Goal: Task Accomplishment & Management: Complete application form

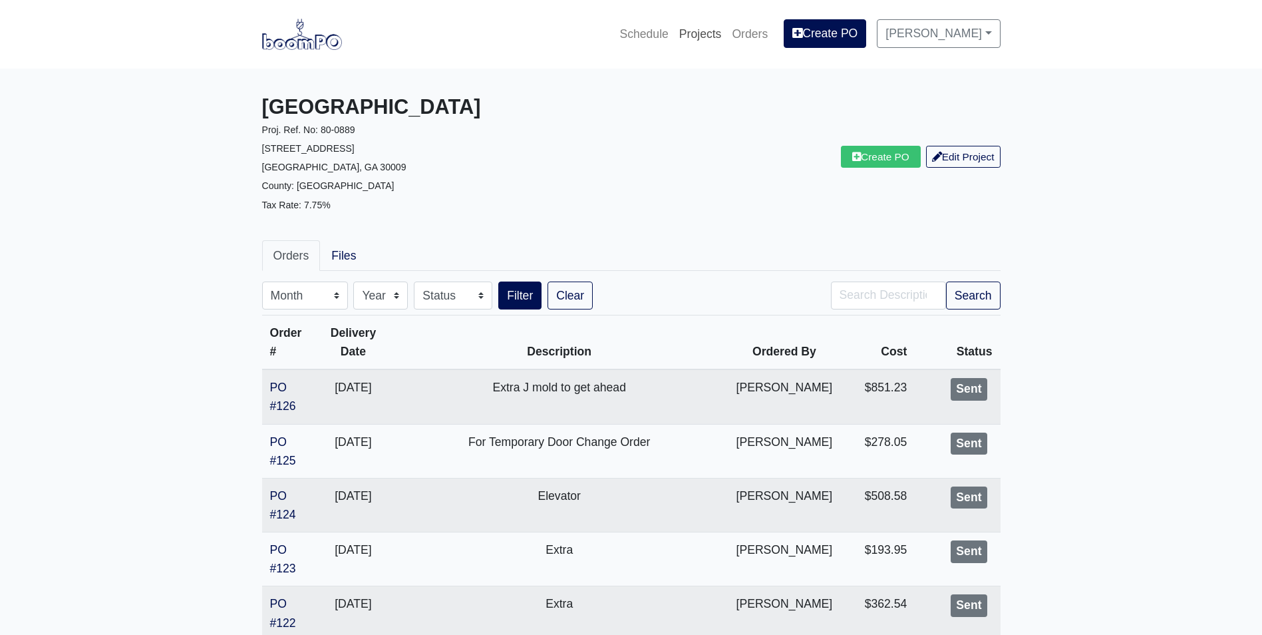
click at [695, 37] on link "Projects" at bounding box center [700, 33] width 53 height 29
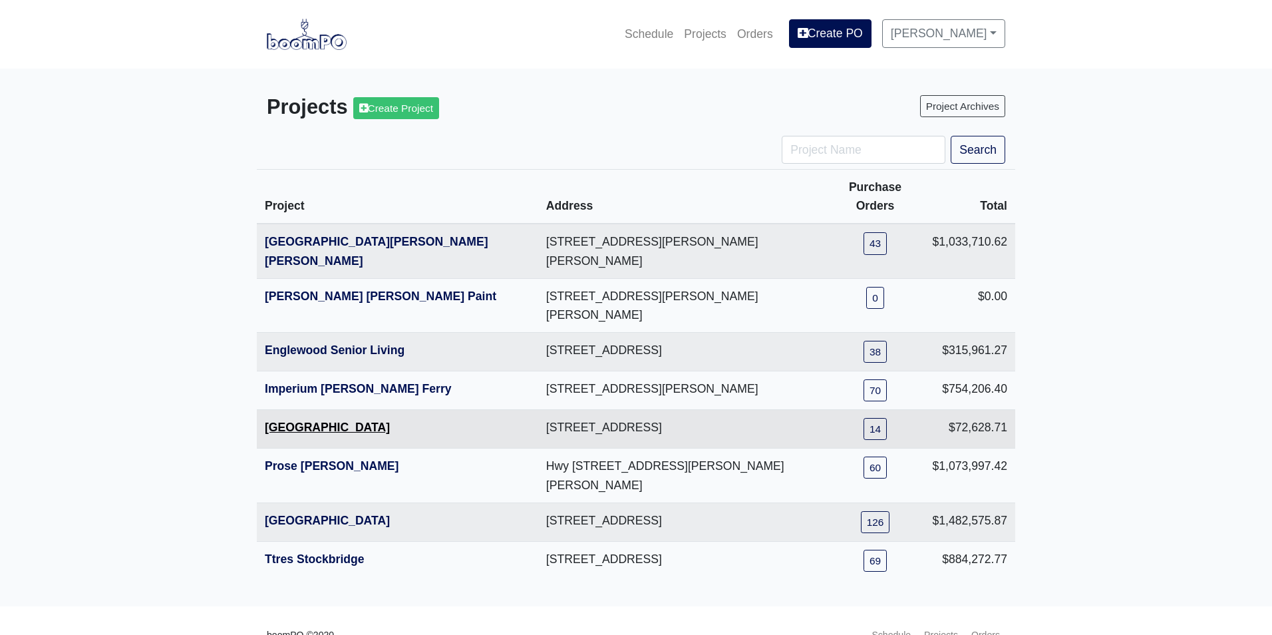
click at [297, 420] on link "[GEOGRAPHIC_DATA]" at bounding box center [327, 426] width 125 height 13
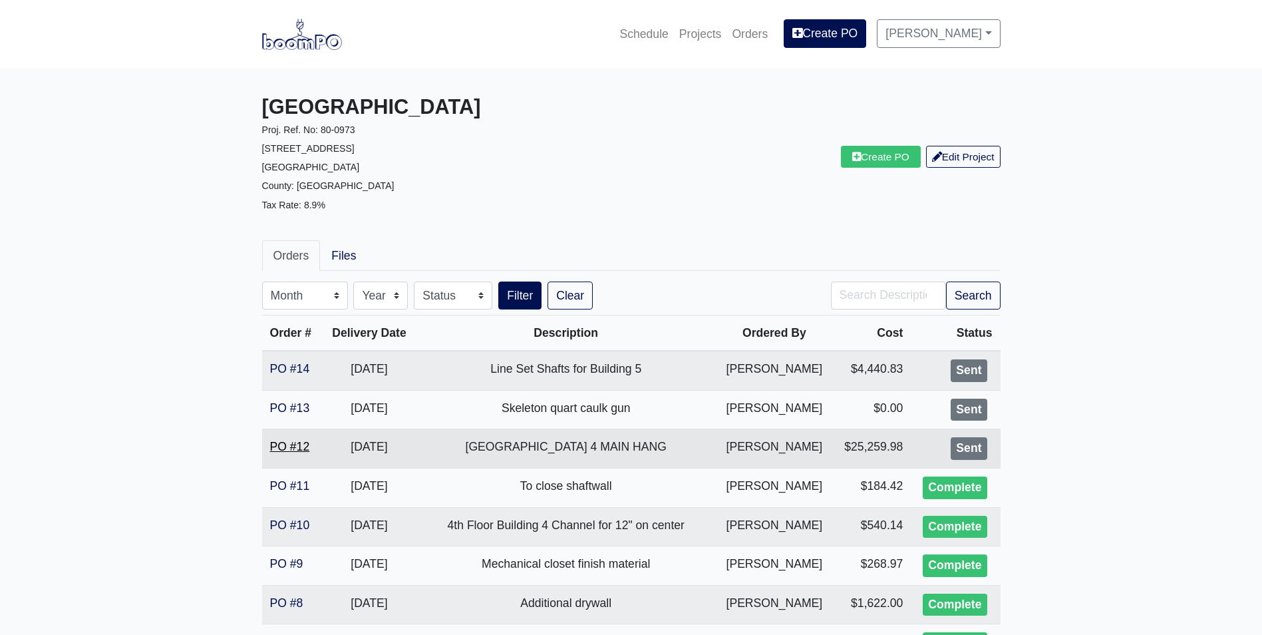
click at [278, 443] on link "PO #12" at bounding box center [290, 446] width 40 height 13
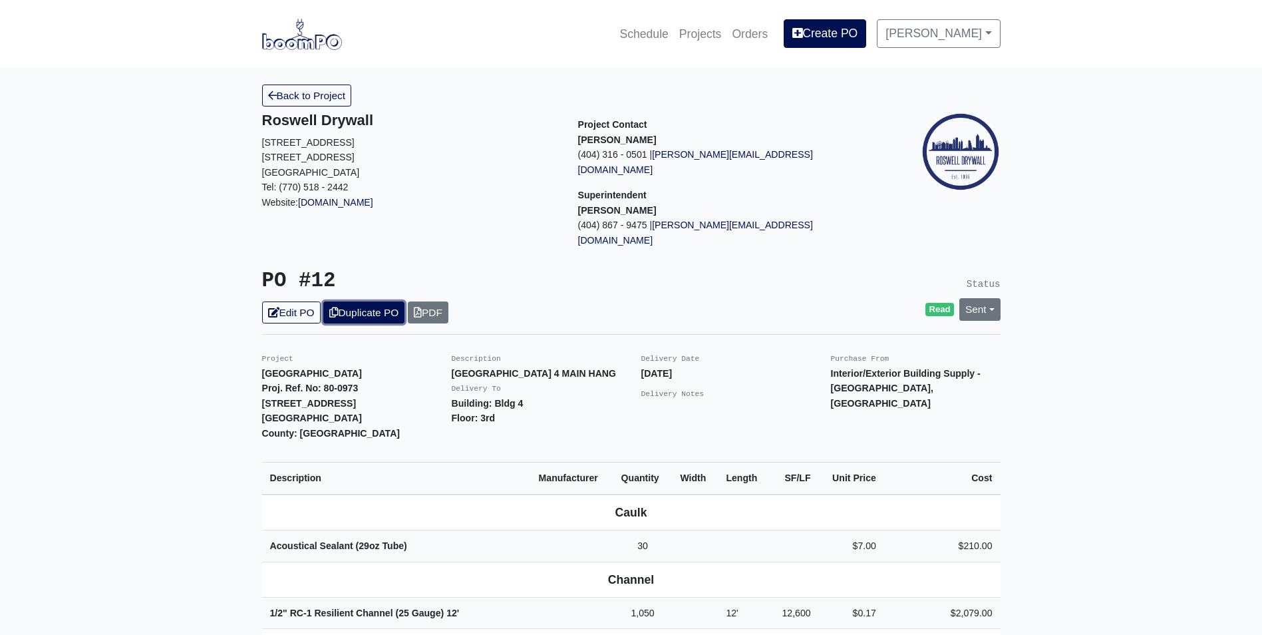
click at [369, 301] on link "Duplicate PO" at bounding box center [363, 312] width 81 height 22
click at [275, 307] on icon at bounding box center [273, 312] width 11 height 10
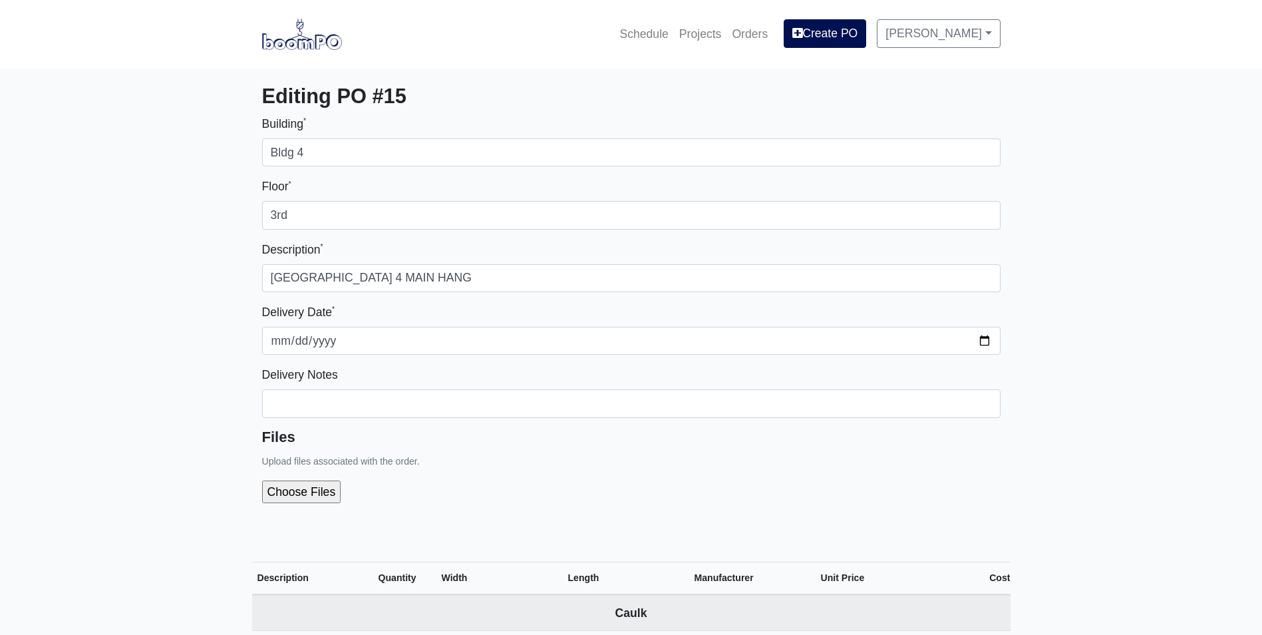
select select
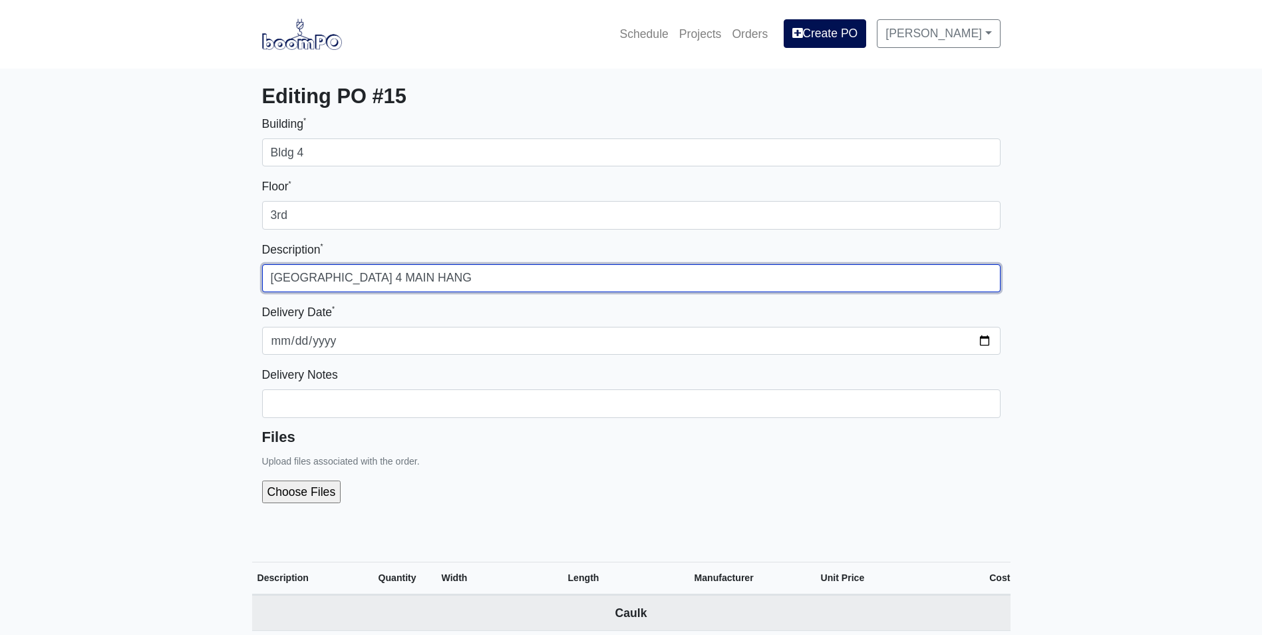
drag, startPoint x: 291, startPoint y: 279, endPoint x: 183, endPoint y: 277, distance: 108.4
type input "2nd Floor Building 4 MAIN HANG"
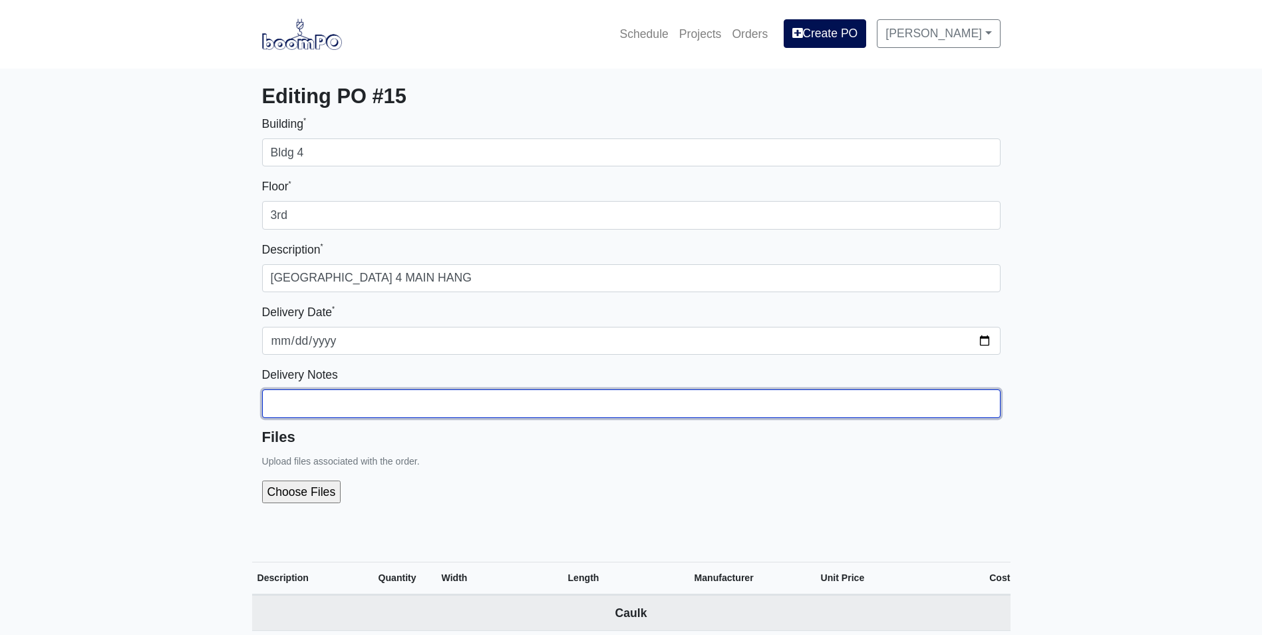
click at [291, 396] on input "Building *" at bounding box center [631, 403] width 738 height 28
type input "4 pieces of 12' Type MMRC goes on 3rd floor please."
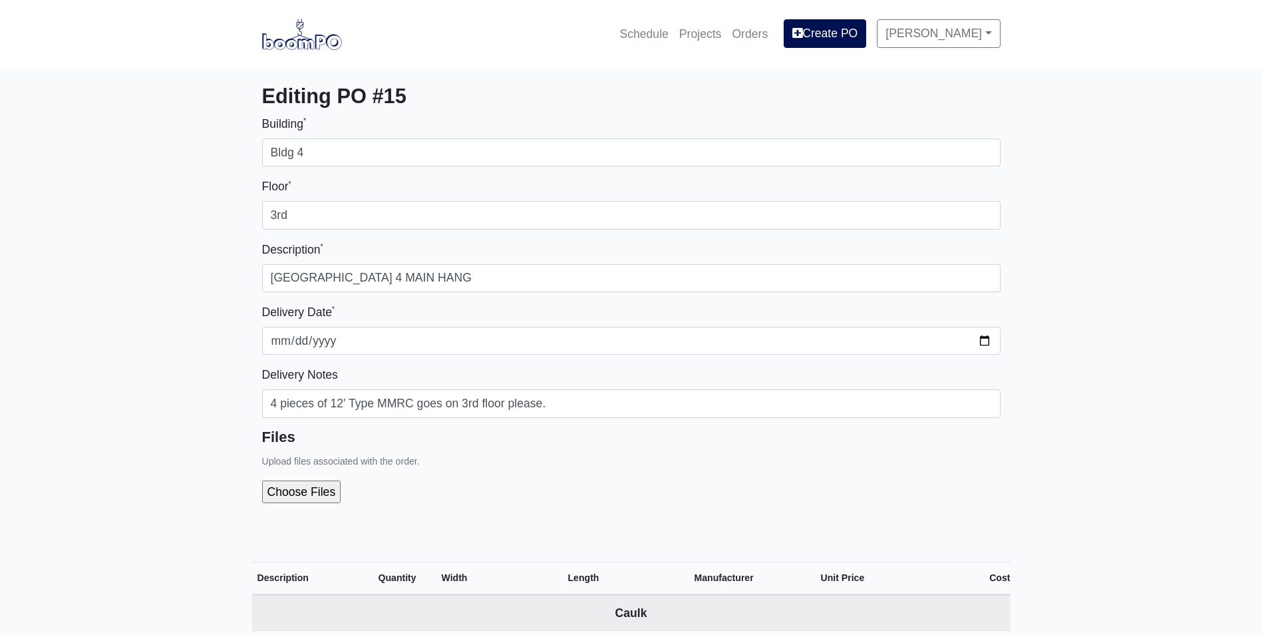
click at [293, 491] on input "file" at bounding box center [372, 491] width 221 height 23
type input "C:\fakepath\Metropolitan Place Breakdown Bldg 4 Level 4.pdf"
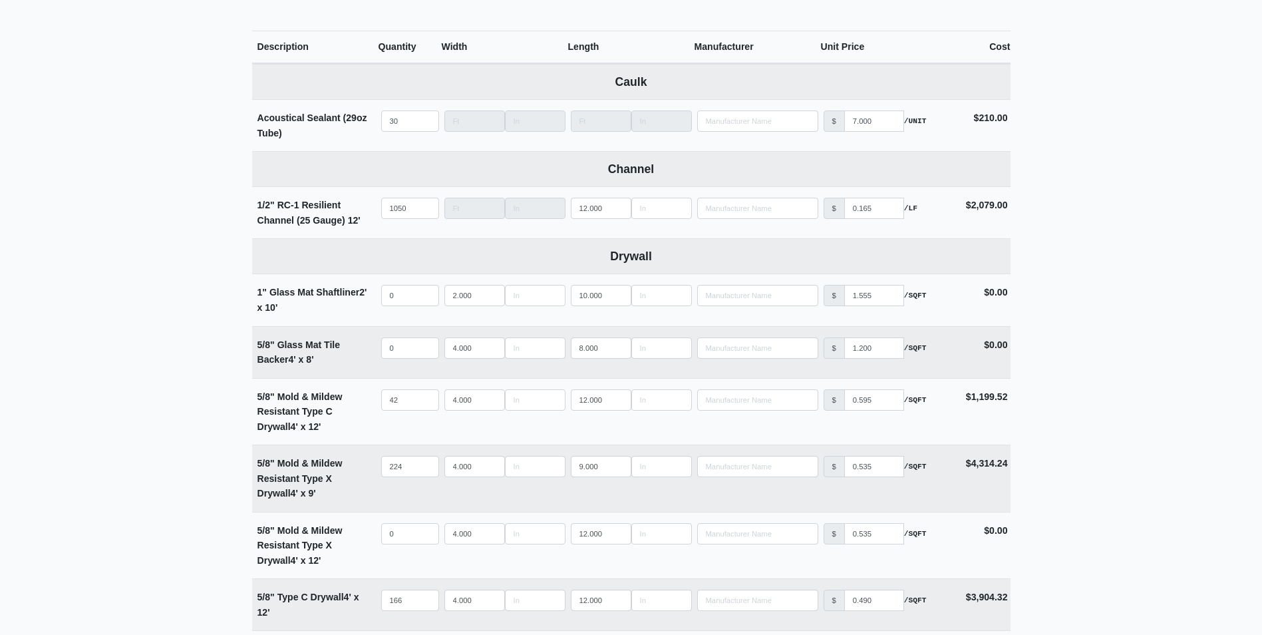
scroll to position [665, 0]
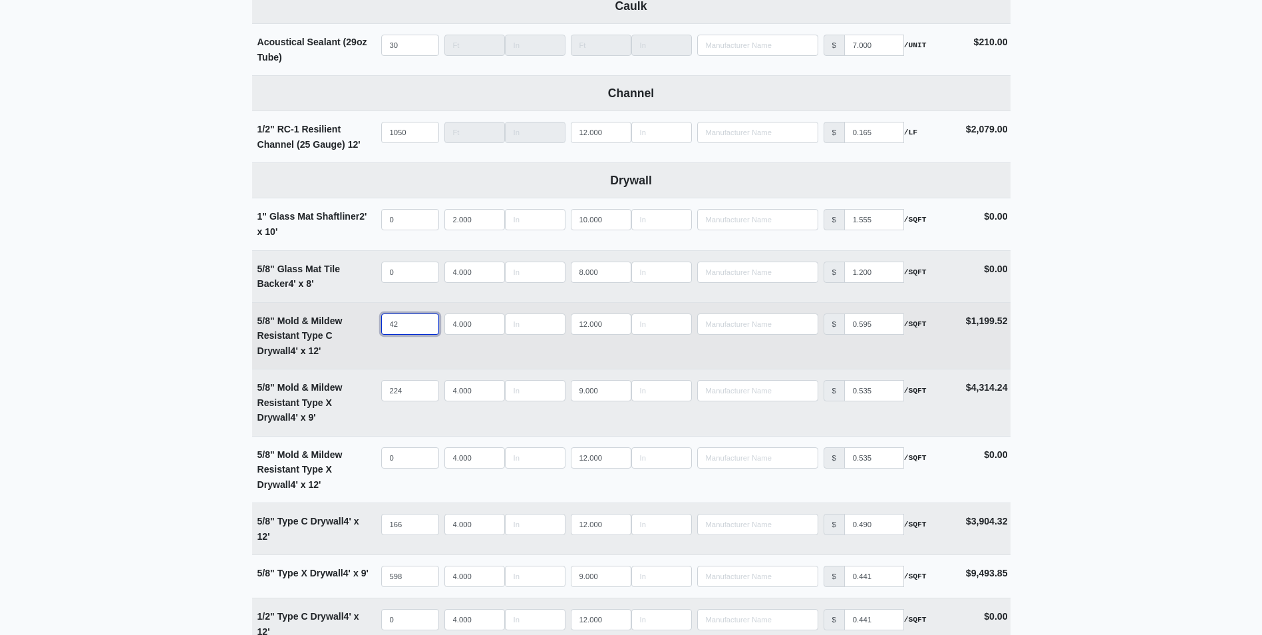
drag, startPoint x: 401, startPoint y: 329, endPoint x: 299, endPoint y: 330, distance: 102.4
click at [299, 330] on tr "5/8" Mold & Mildew Resistant Type C Drywall 4' x 12' Qty 42 Width 4.000 Length …" at bounding box center [631, 335] width 758 height 67
type input "5"
select select
type input "50"
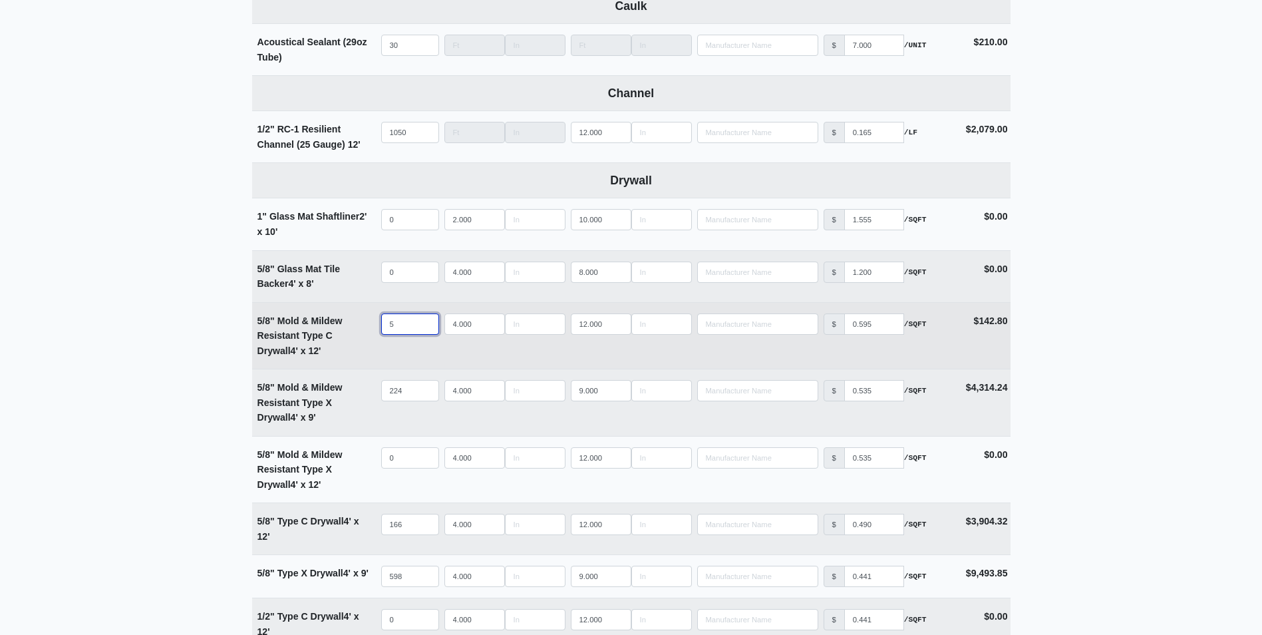
select select
type input "50"
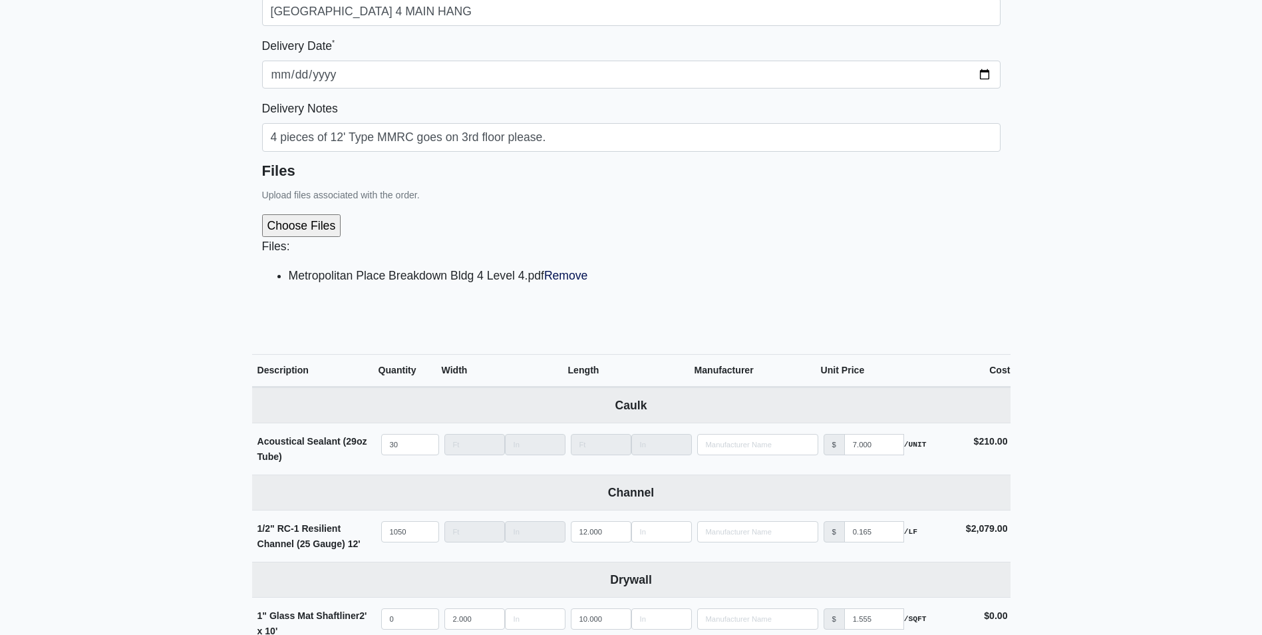
scroll to position [0, 0]
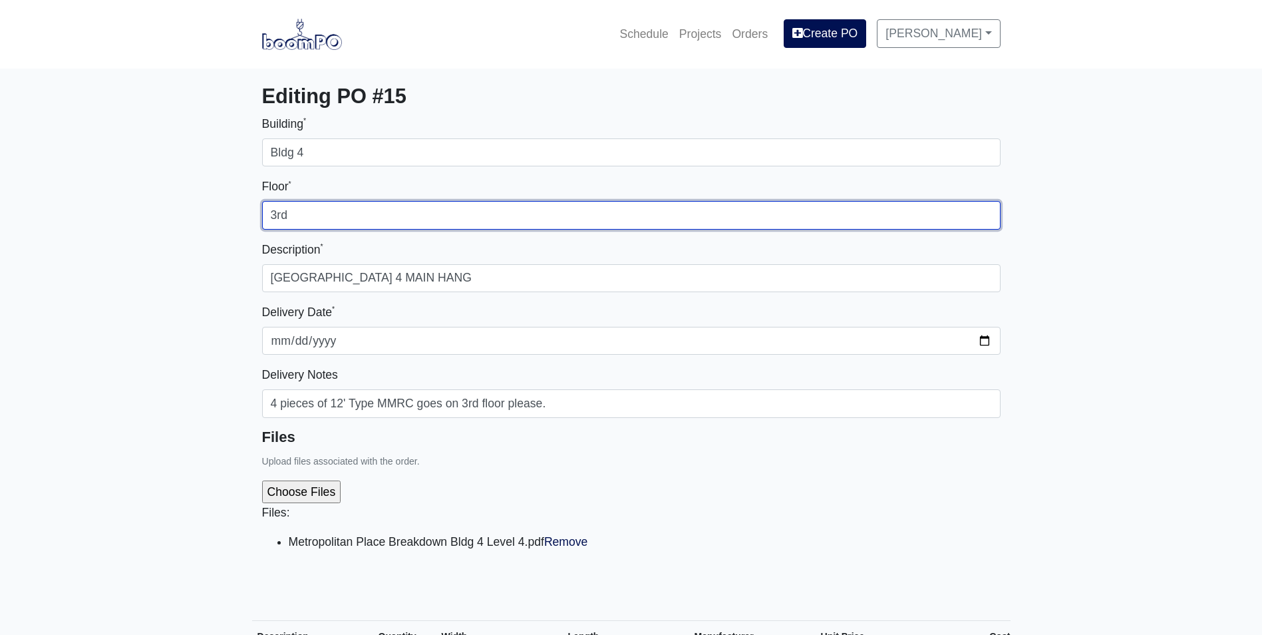
drag, startPoint x: 277, startPoint y: 213, endPoint x: 198, endPoint y: 219, distance: 78.8
type input "2nd"
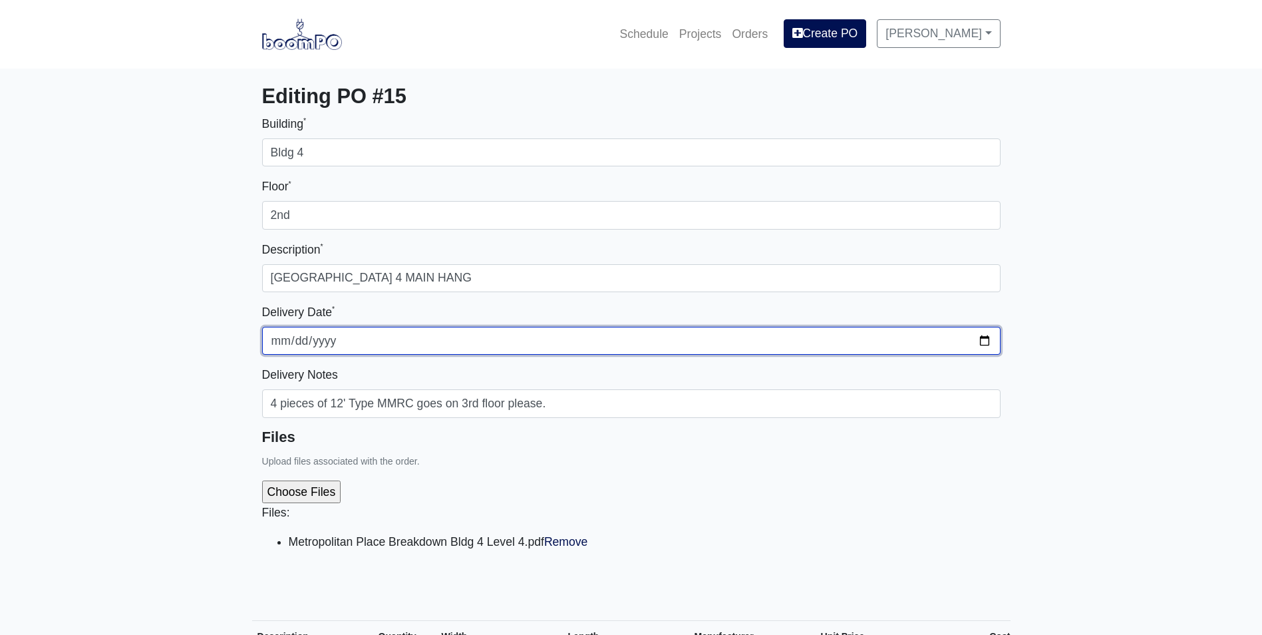
click at [985, 341] on input "2025-10-06" at bounding box center [631, 341] width 738 height 28
type input "2025-10-09"
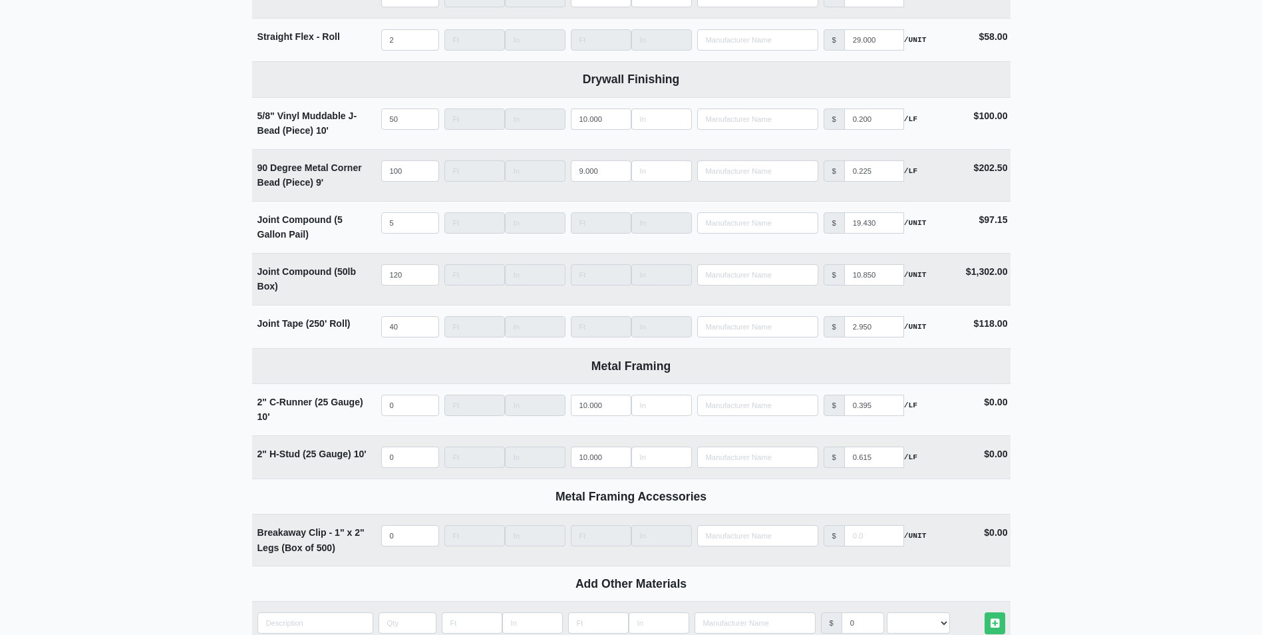
scroll to position [1621, 0]
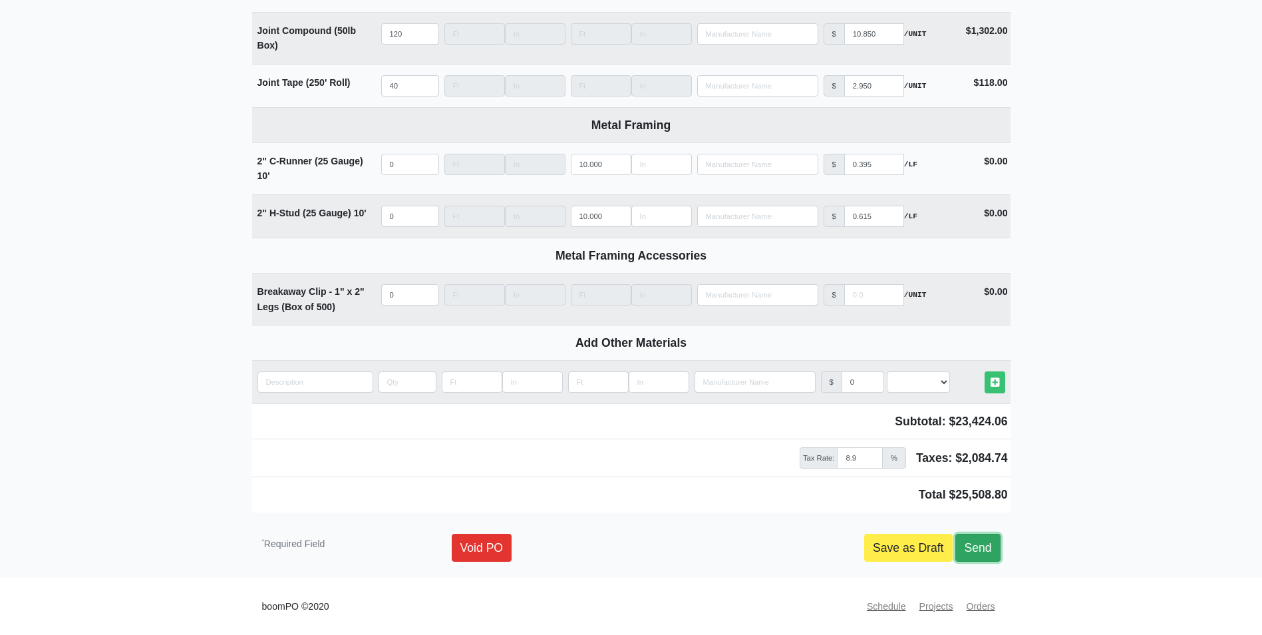
click at [976, 547] on link "Send" at bounding box center [977, 547] width 45 height 28
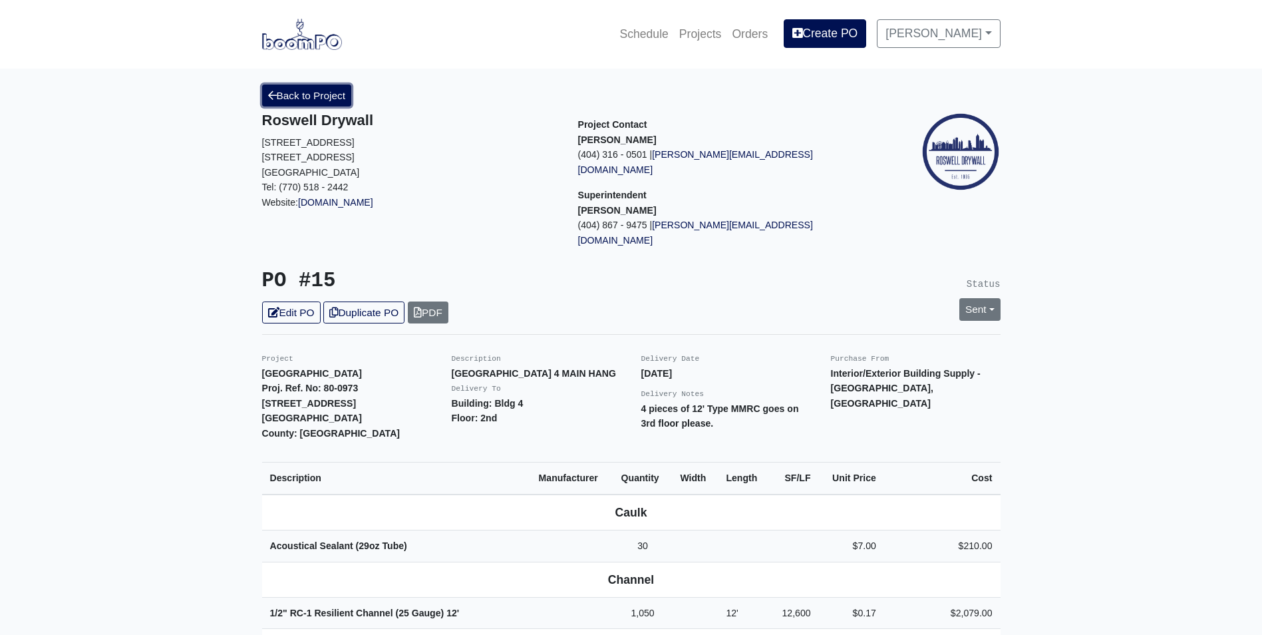
click at [299, 91] on link "Back to Project" at bounding box center [307, 95] width 90 height 22
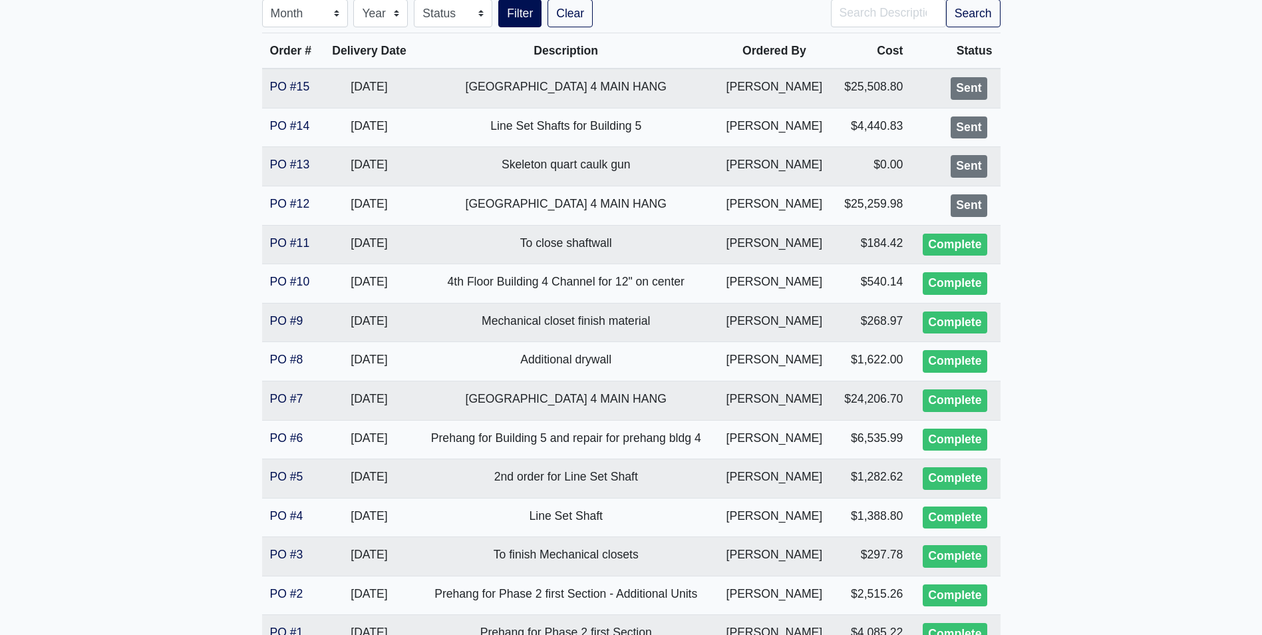
scroll to position [333, 0]
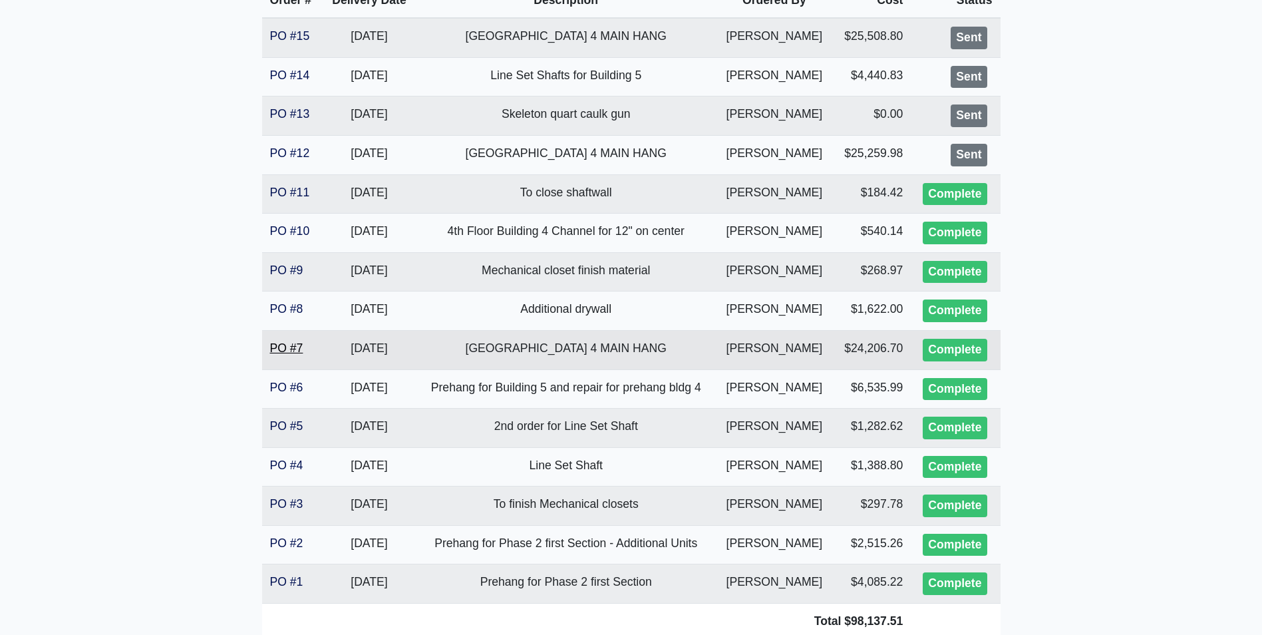
click at [279, 345] on link "PO #7" at bounding box center [286, 347] width 33 height 13
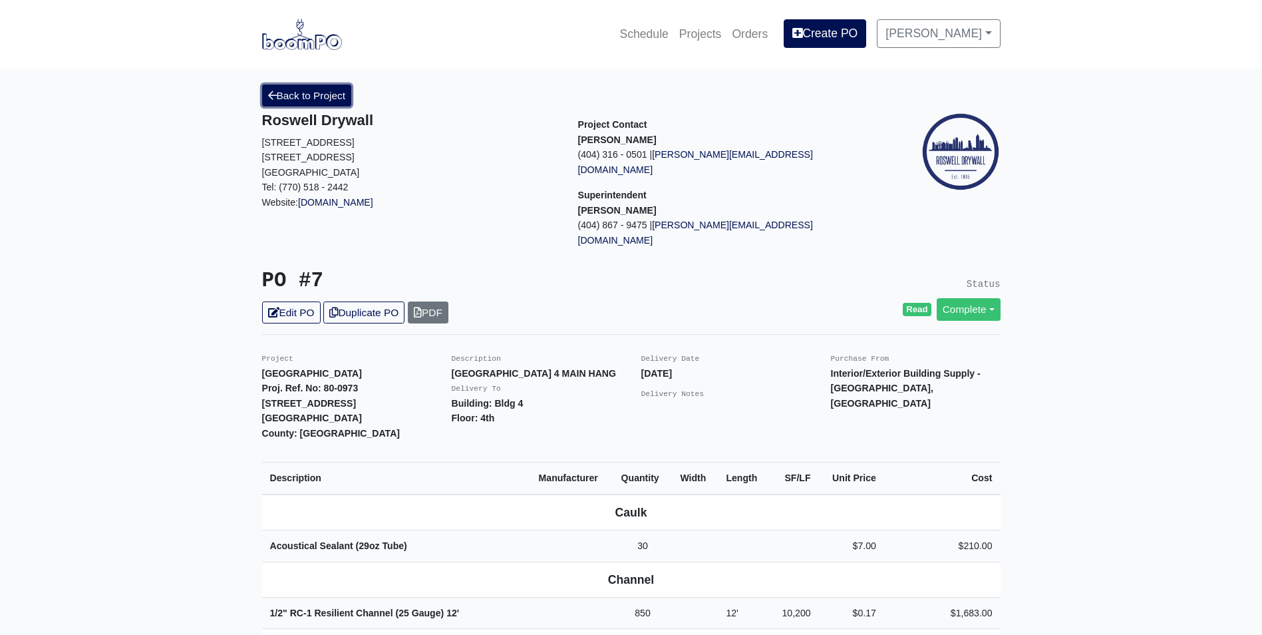
click at [289, 92] on link "Back to Project" at bounding box center [307, 95] width 90 height 22
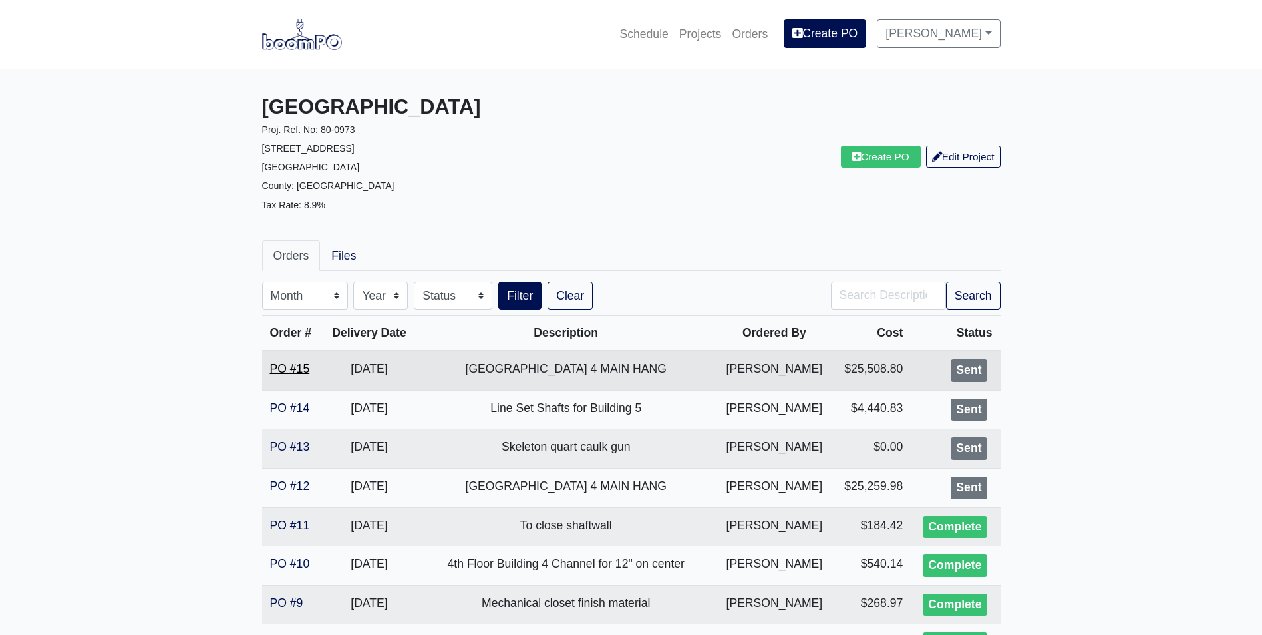
click at [283, 364] on link "PO #15" at bounding box center [290, 368] width 40 height 13
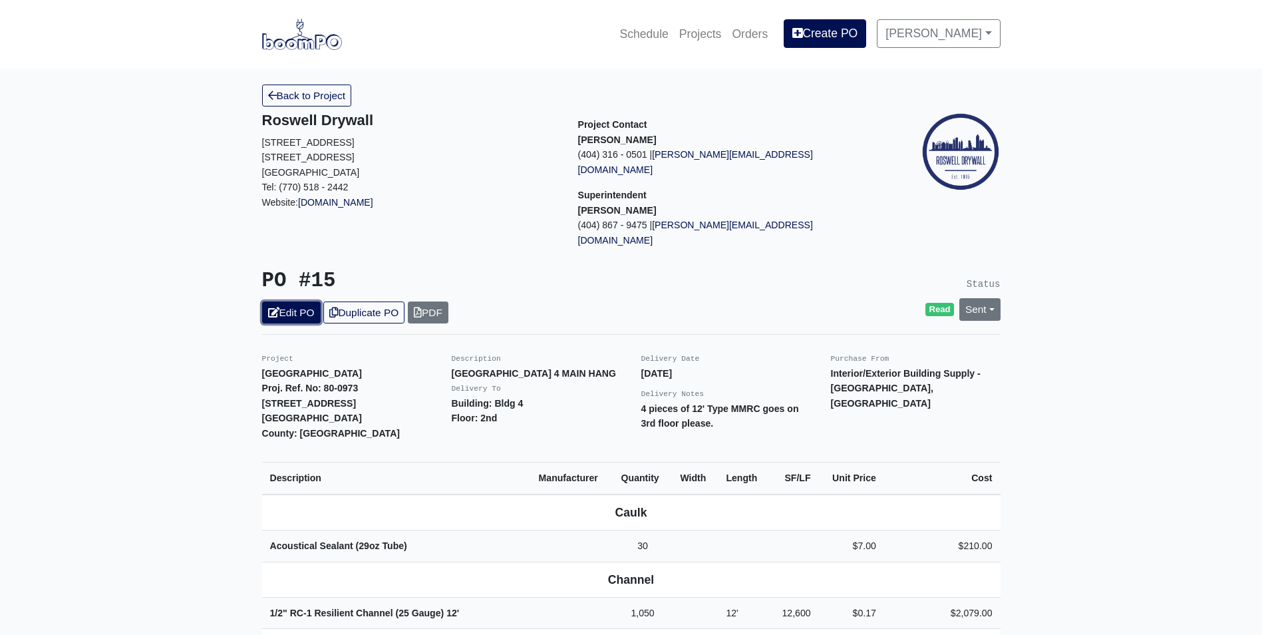
click at [293, 301] on link "Edit PO" at bounding box center [291, 312] width 59 height 22
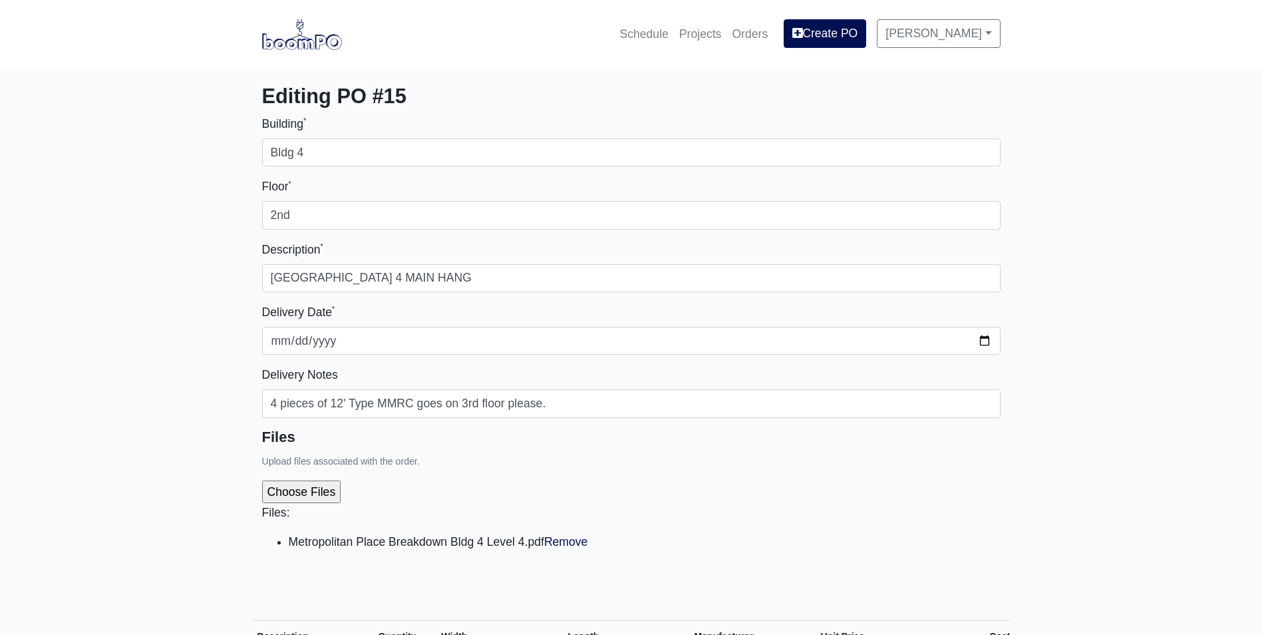
select select
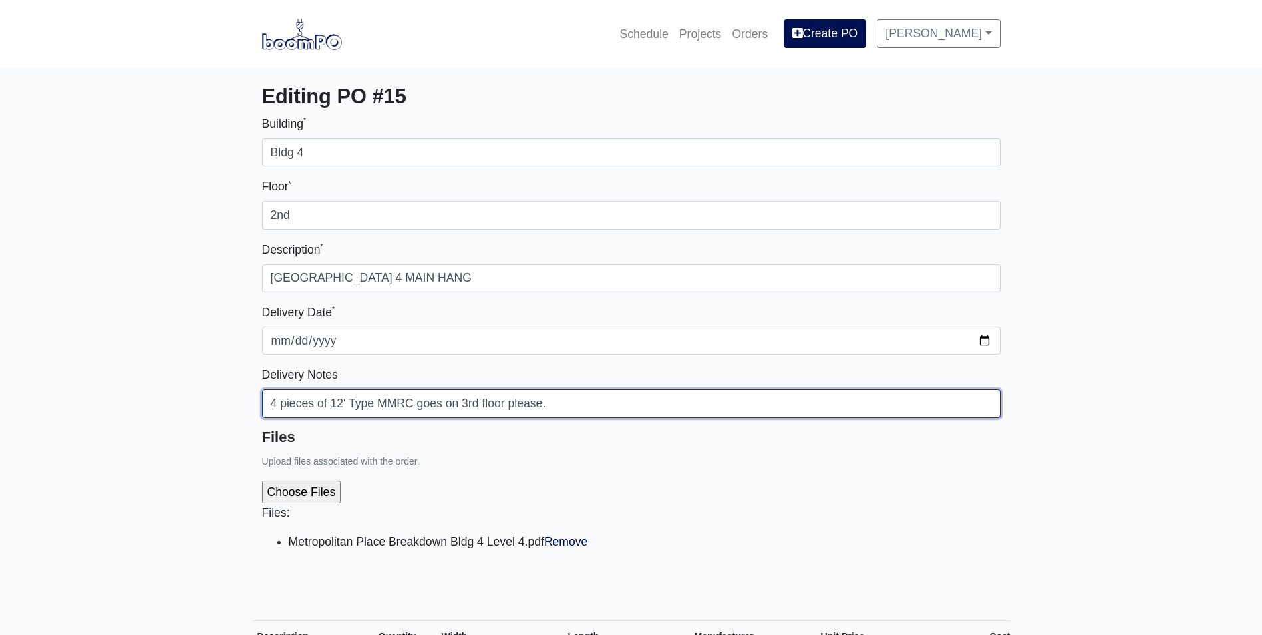
drag, startPoint x: 569, startPoint y: 411, endPoint x: -5, endPoint y: 395, distance: 574.2
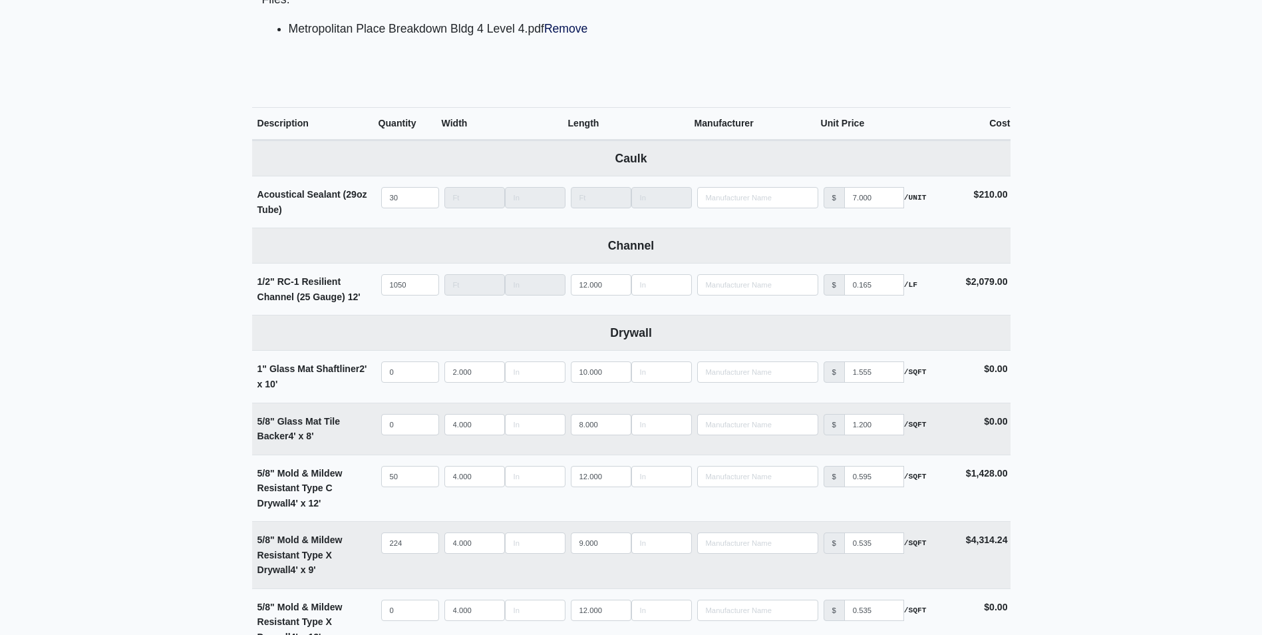
scroll to position [599, 0]
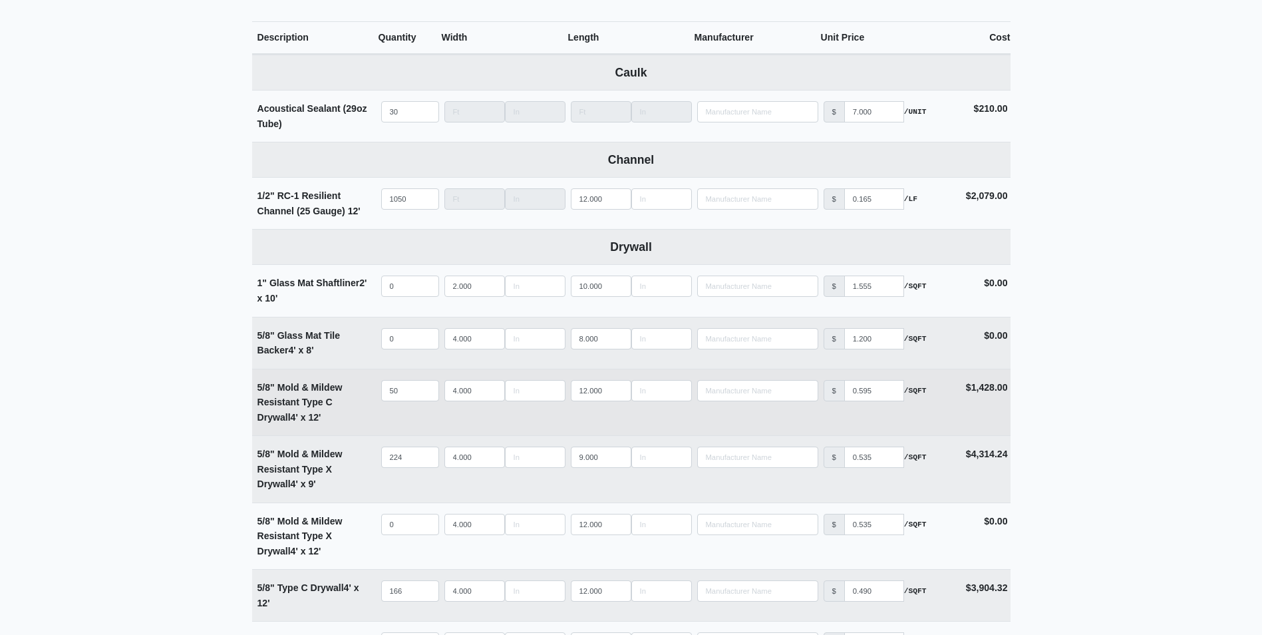
type input "Nevermind"
type input "49"
select select
click at [424, 396] on input "49" at bounding box center [410, 390] width 58 height 21
type input "48"
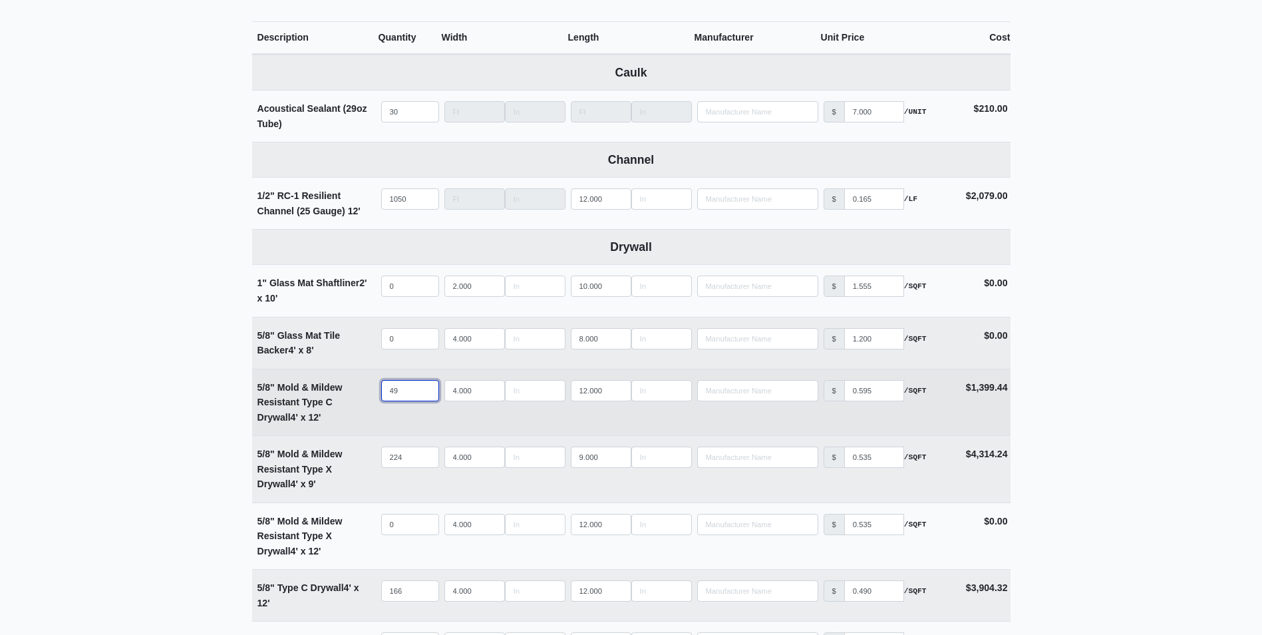
select select
click at [424, 396] on input "48" at bounding box center [410, 390] width 58 height 21
type input "47"
select select
click at [424, 396] on input "47" at bounding box center [410, 390] width 58 height 21
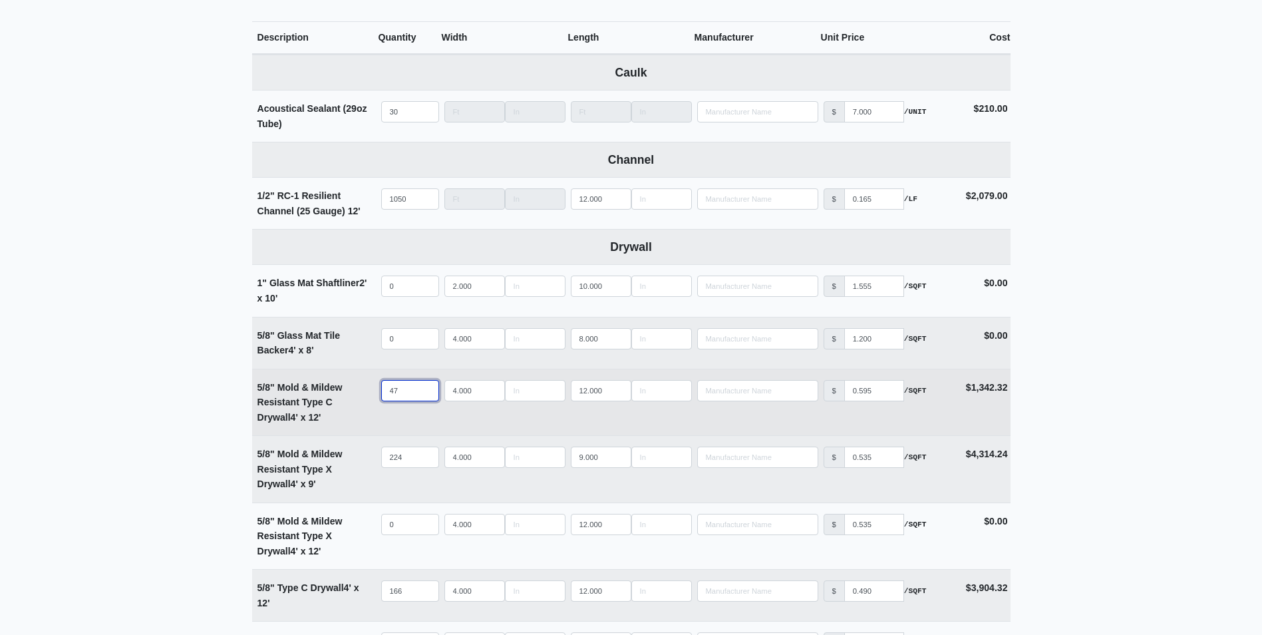
type input "46"
select select
click at [424, 396] on input "46" at bounding box center [410, 390] width 58 height 21
type input "45"
select select
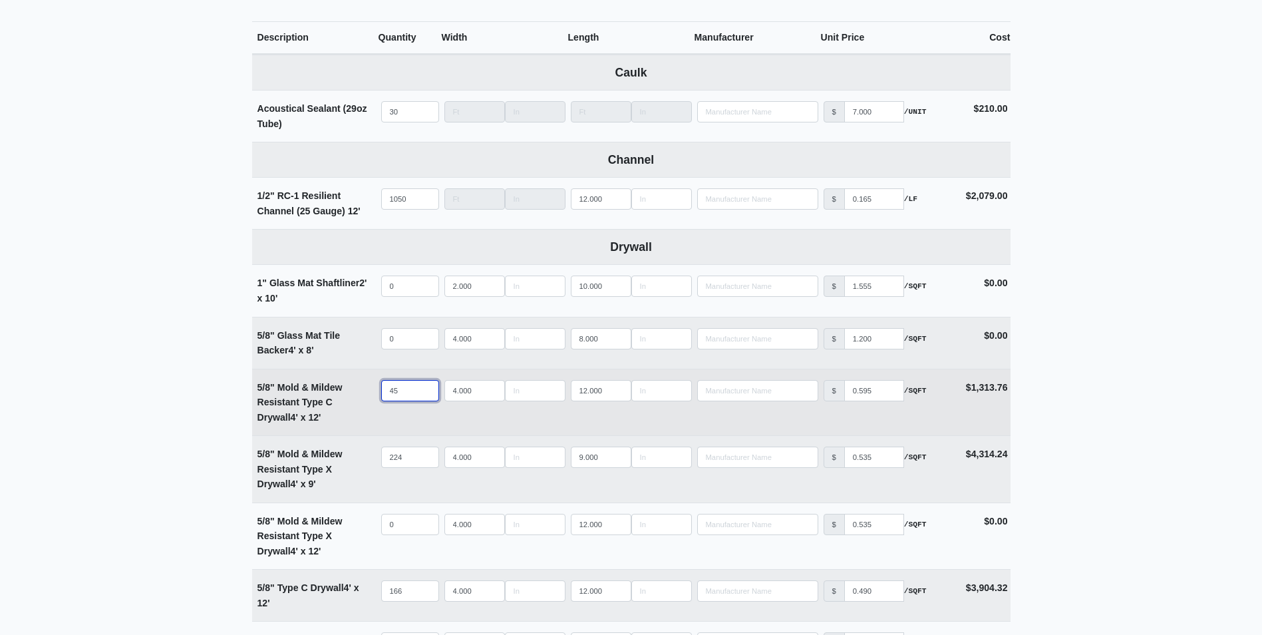
click at [424, 396] on input "45" at bounding box center [410, 390] width 58 height 21
type input "44"
select select
click at [424, 396] on input "44" at bounding box center [410, 390] width 58 height 21
type input "43"
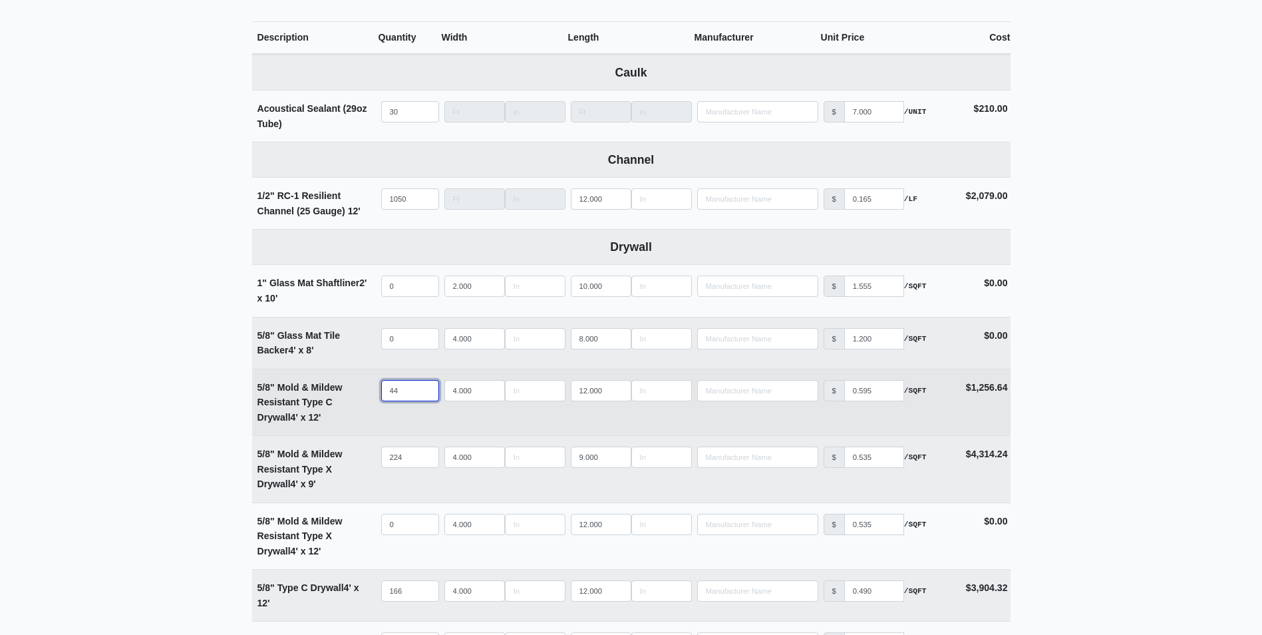
select select
click at [424, 396] on input "43" at bounding box center [410, 390] width 58 height 21
type input "42"
select select
type input "42"
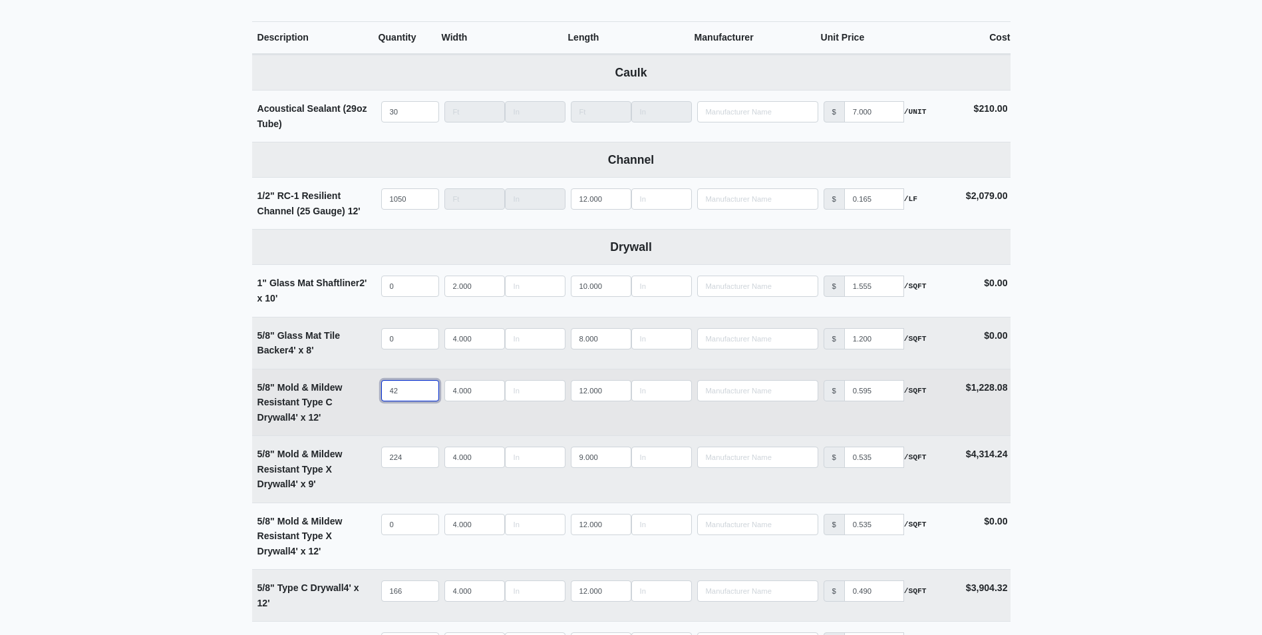
click at [424, 396] on input "42" at bounding box center [410, 390] width 58 height 21
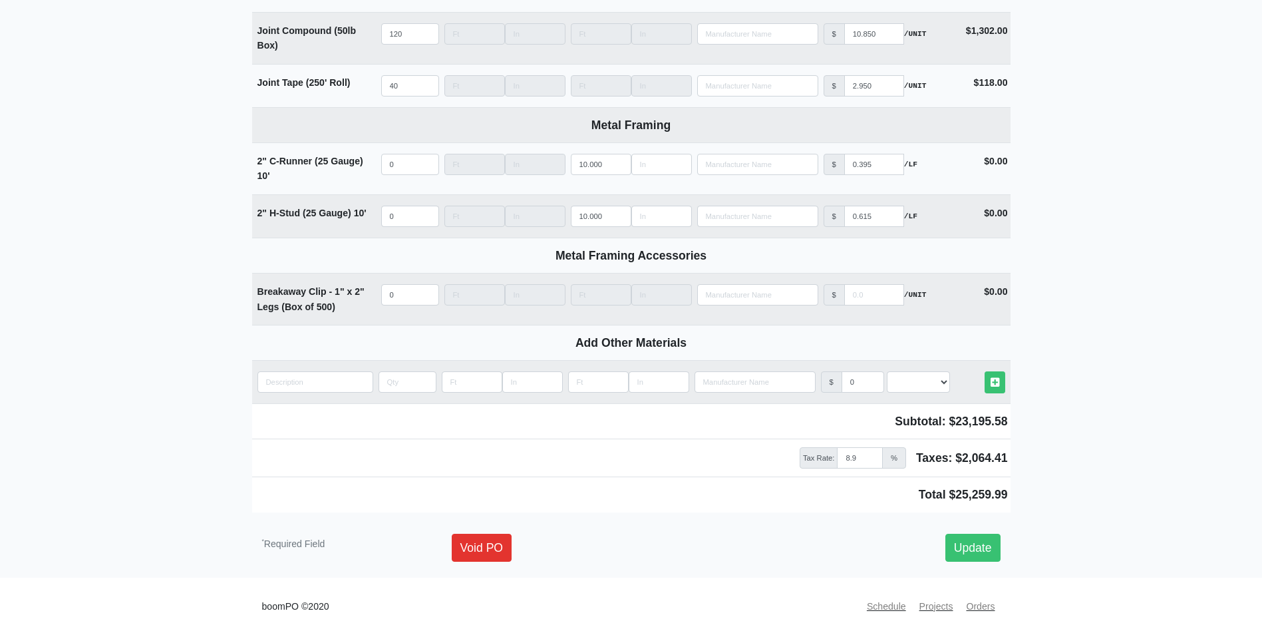
scroll to position [1621, 0]
click at [978, 550] on link "Update" at bounding box center [972, 547] width 55 height 28
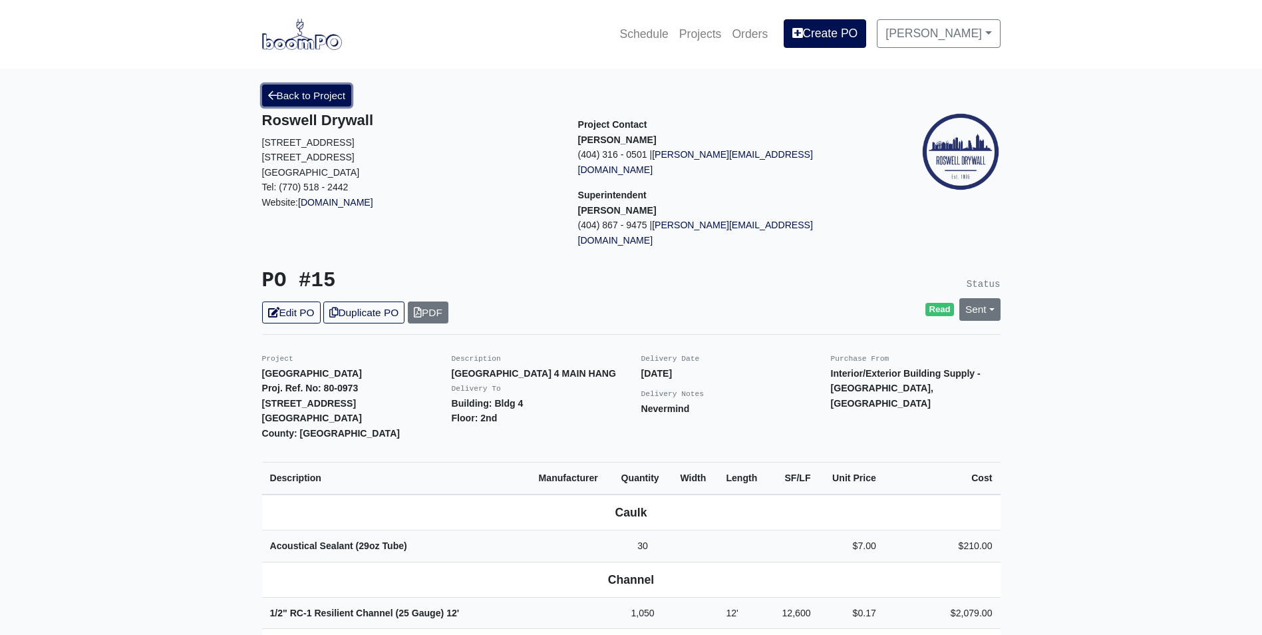
click at [315, 86] on link "Back to Project" at bounding box center [307, 95] width 90 height 22
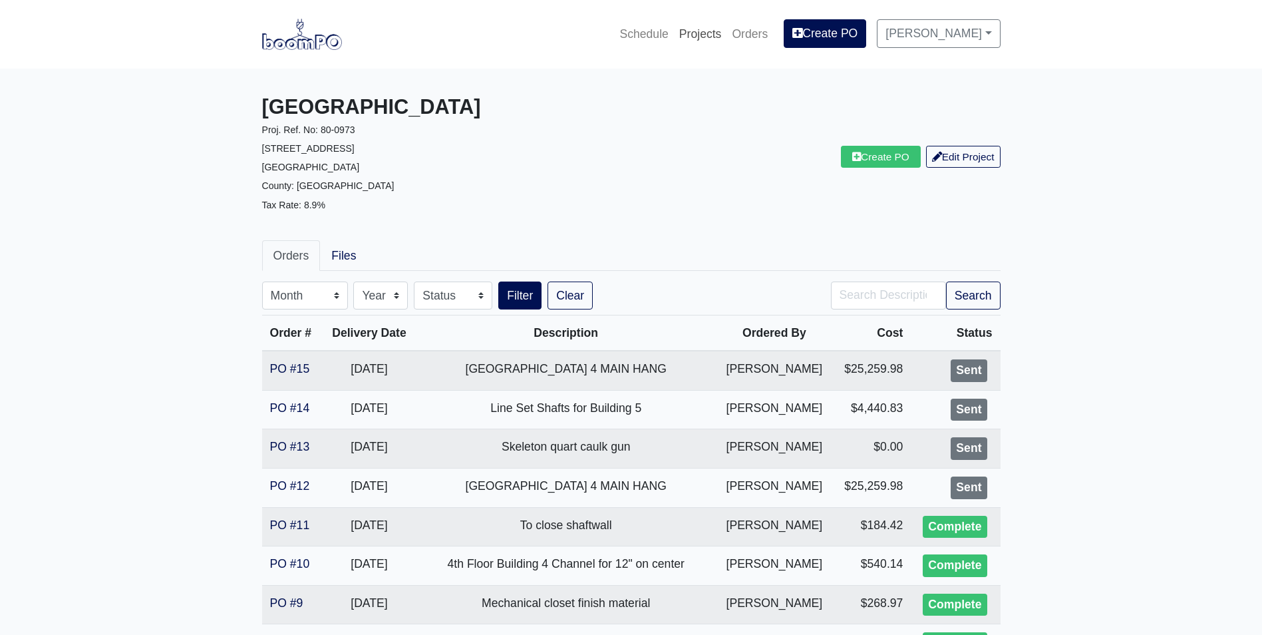
click at [712, 29] on link "Projects" at bounding box center [700, 33] width 53 height 29
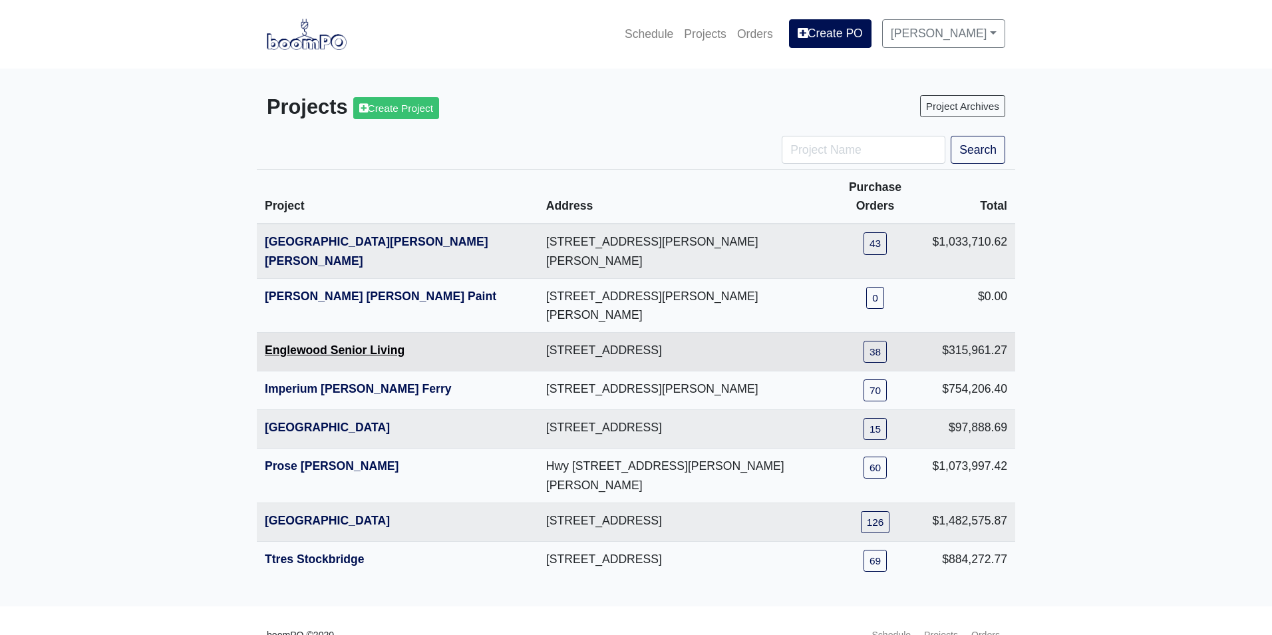
click at [307, 343] on link "Englewood Senior Living" at bounding box center [335, 349] width 140 height 13
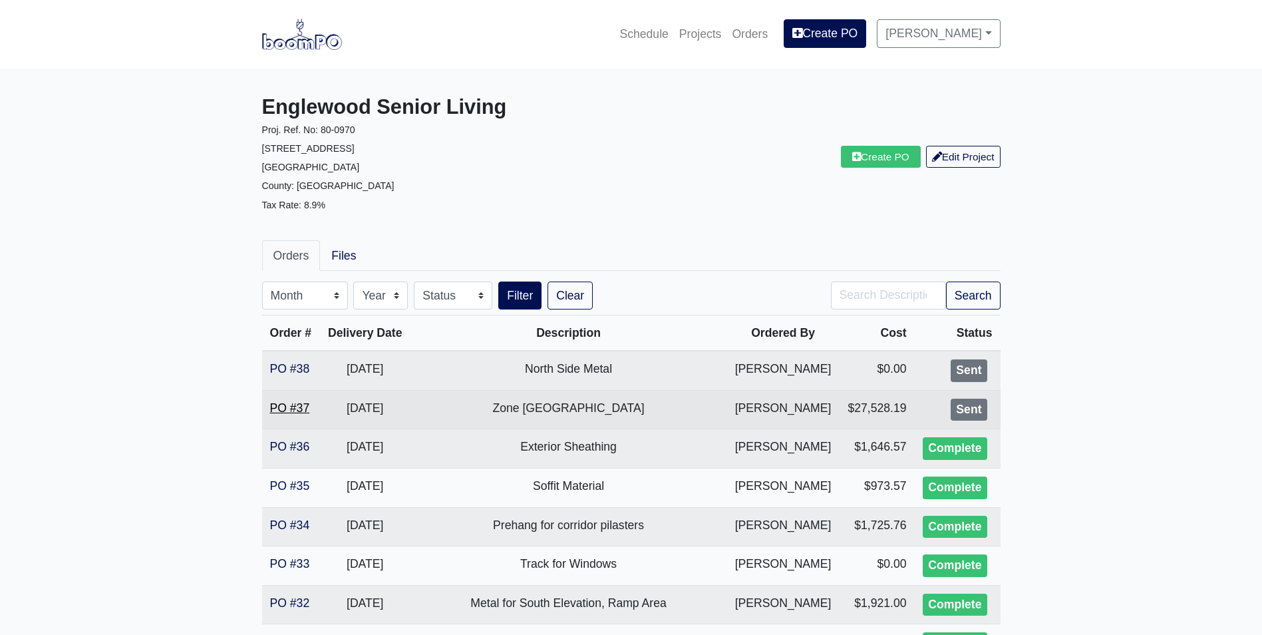
click at [285, 407] on link "PO #37" at bounding box center [290, 407] width 40 height 13
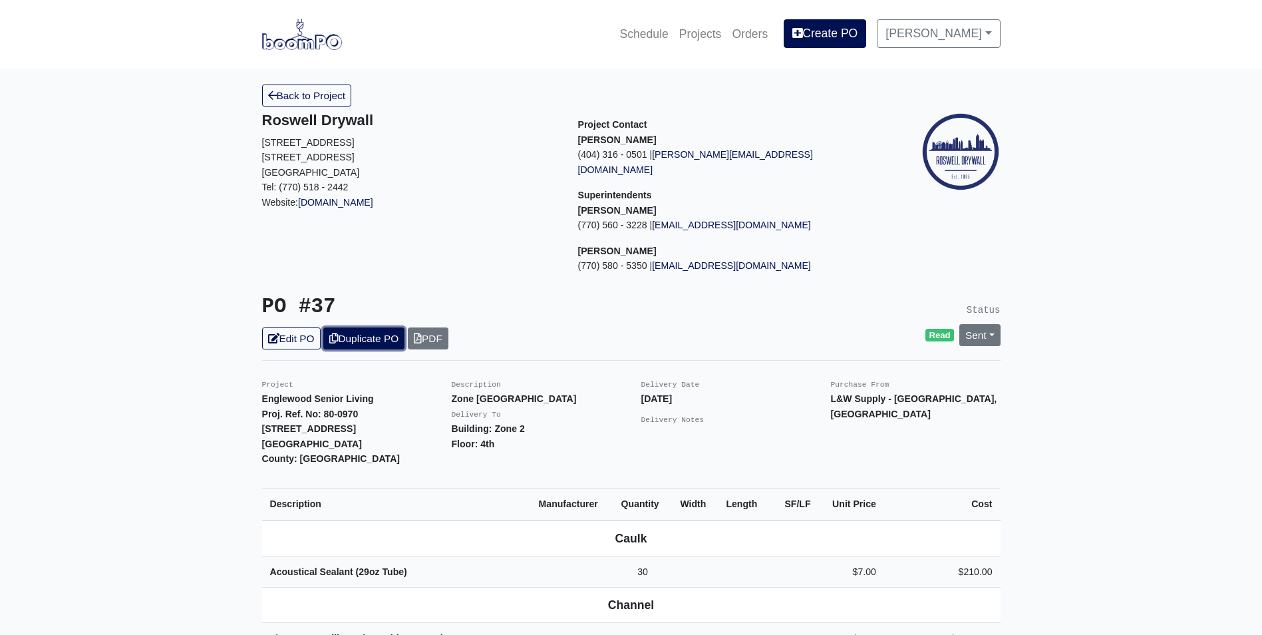
click at [362, 327] on link "Duplicate PO" at bounding box center [363, 338] width 81 height 22
click at [292, 327] on link "Edit PO" at bounding box center [291, 338] width 59 height 22
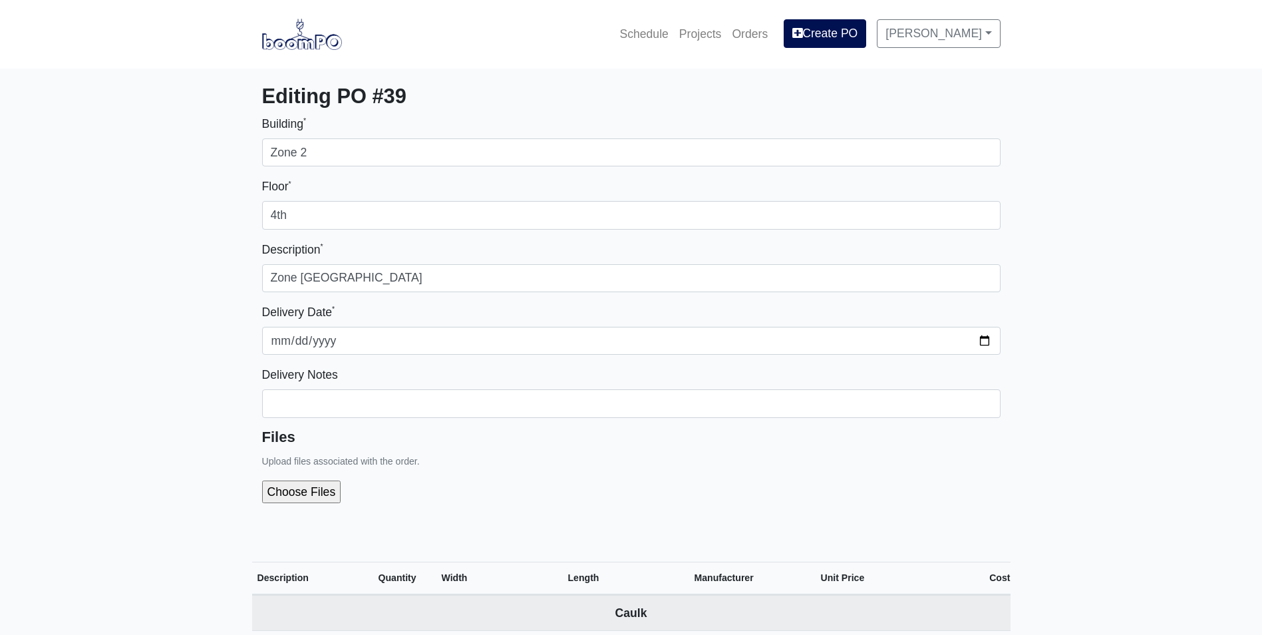
select select
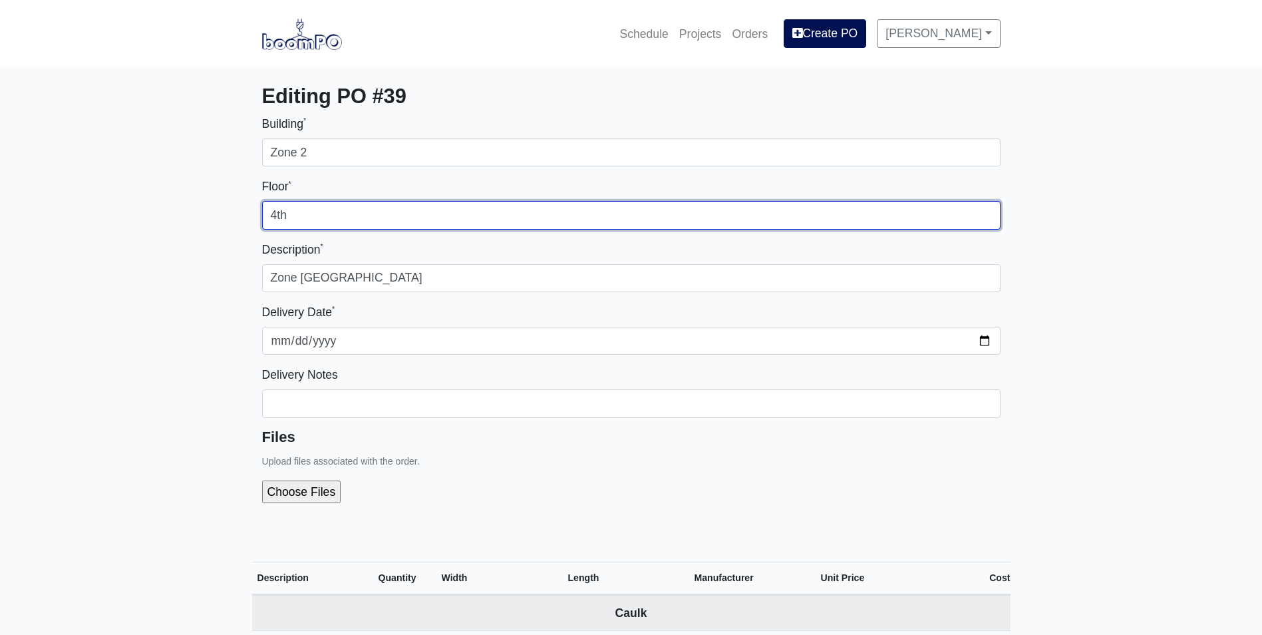
drag, startPoint x: 293, startPoint y: 219, endPoint x: 224, endPoint y: 216, distance: 69.3
type input "3rd"
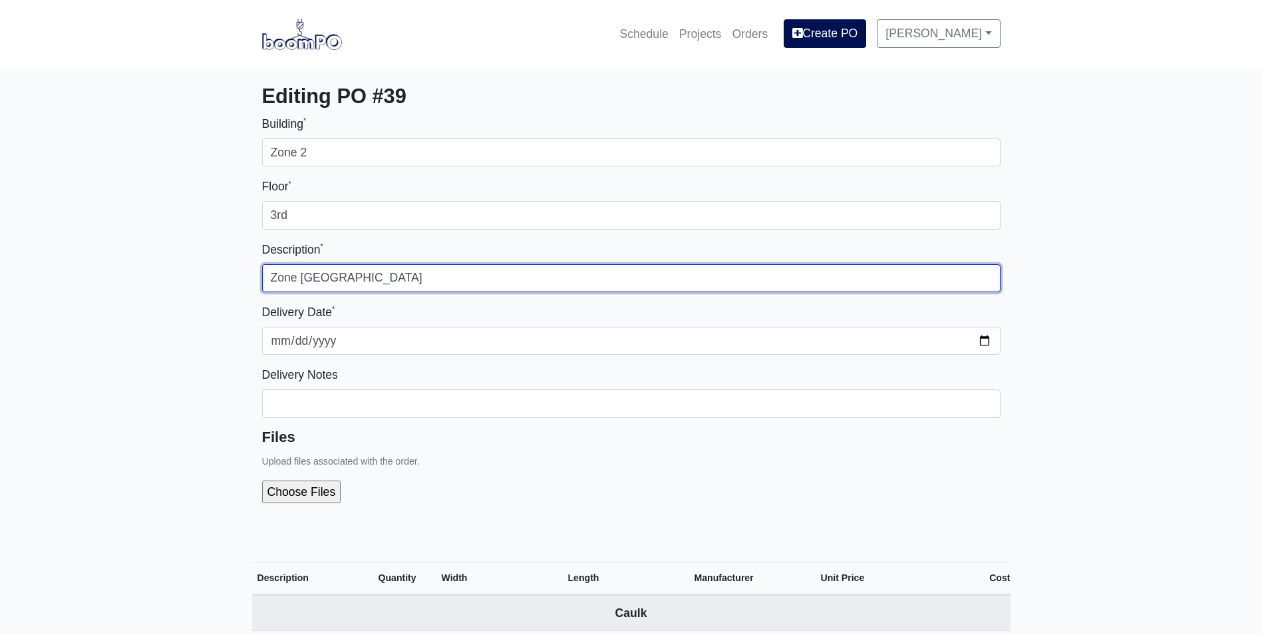
type input "Zone [GEOGRAPHIC_DATA]"
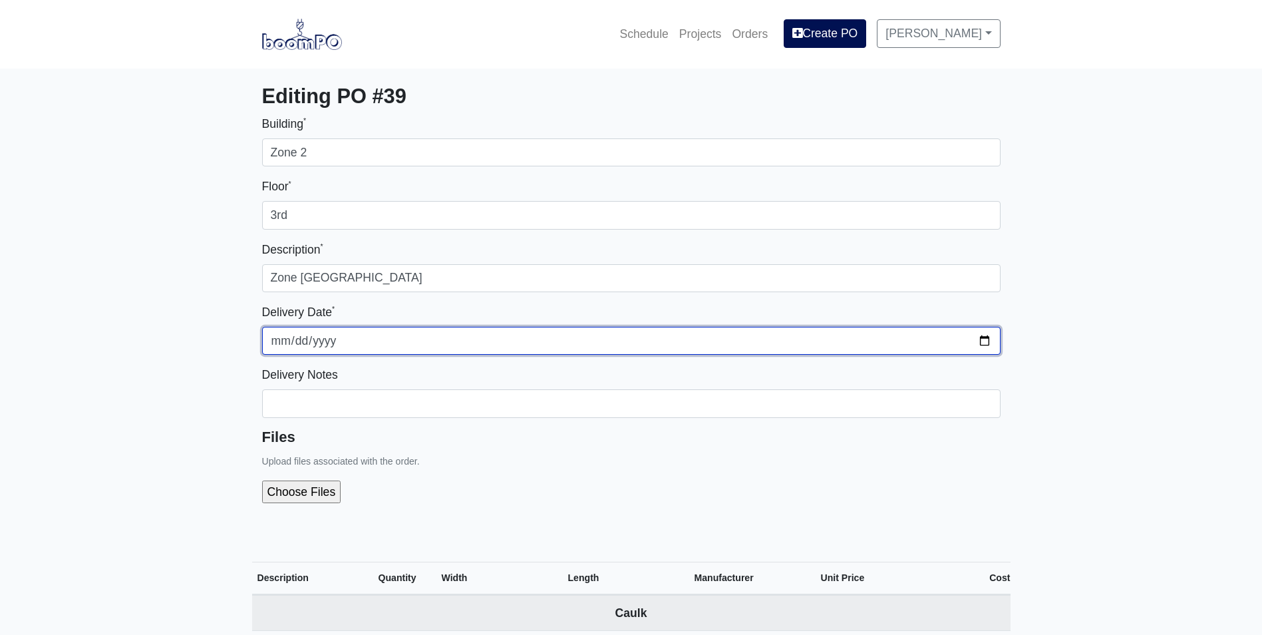
click at [980, 344] on input "2025-10-06" at bounding box center [631, 341] width 738 height 28
type input "2025-10-13"
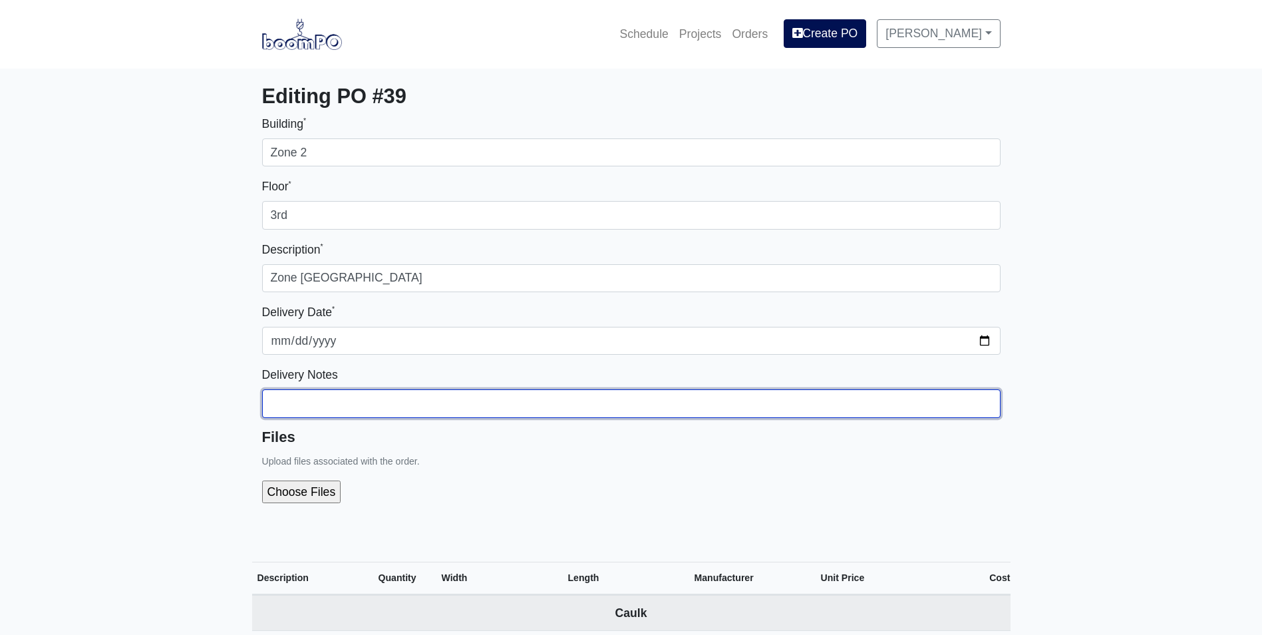
click at [341, 401] on input "Building *" at bounding box center [631, 403] width 738 height 28
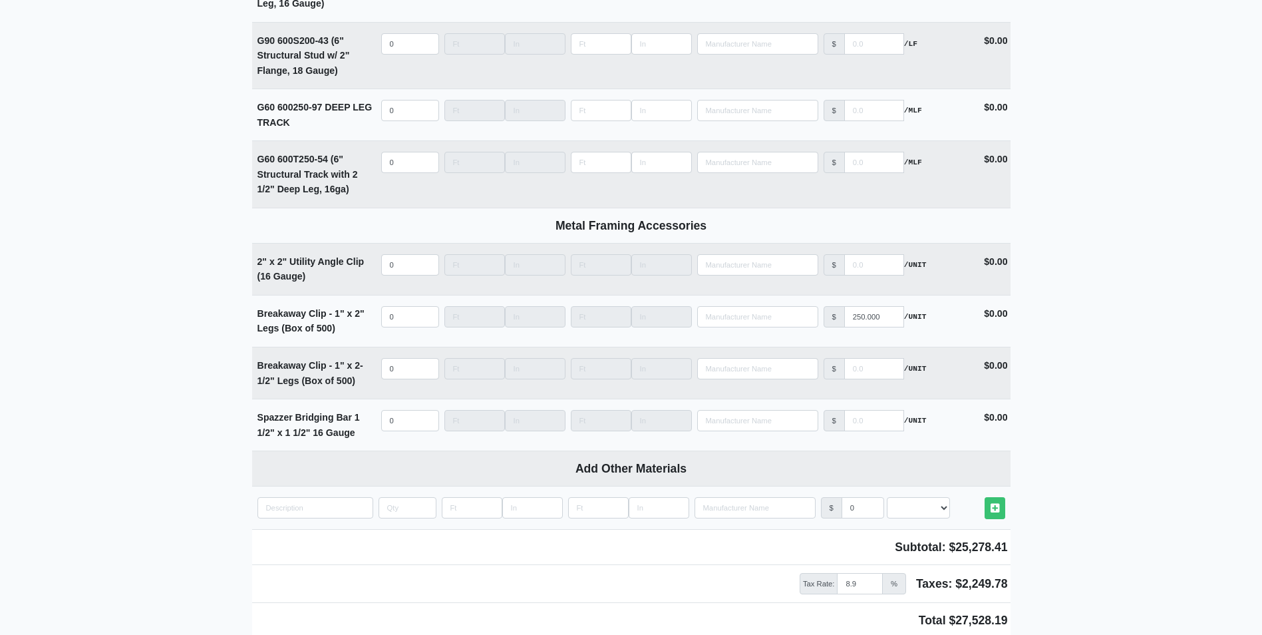
scroll to position [3846, 0]
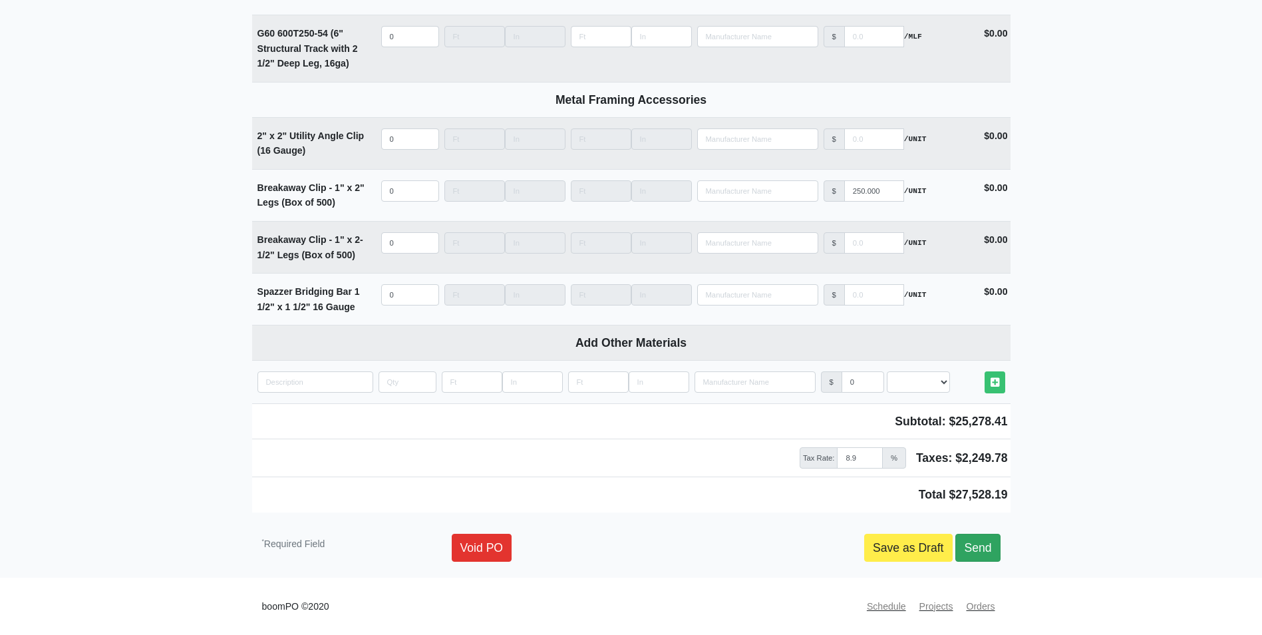
type input "Does not include Amenity Spaces"
click at [985, 543] on link "Send" at bounding box center [977, 547] width 45 height 28
